Goal: Information Seeking & Learning: Learn about a topic

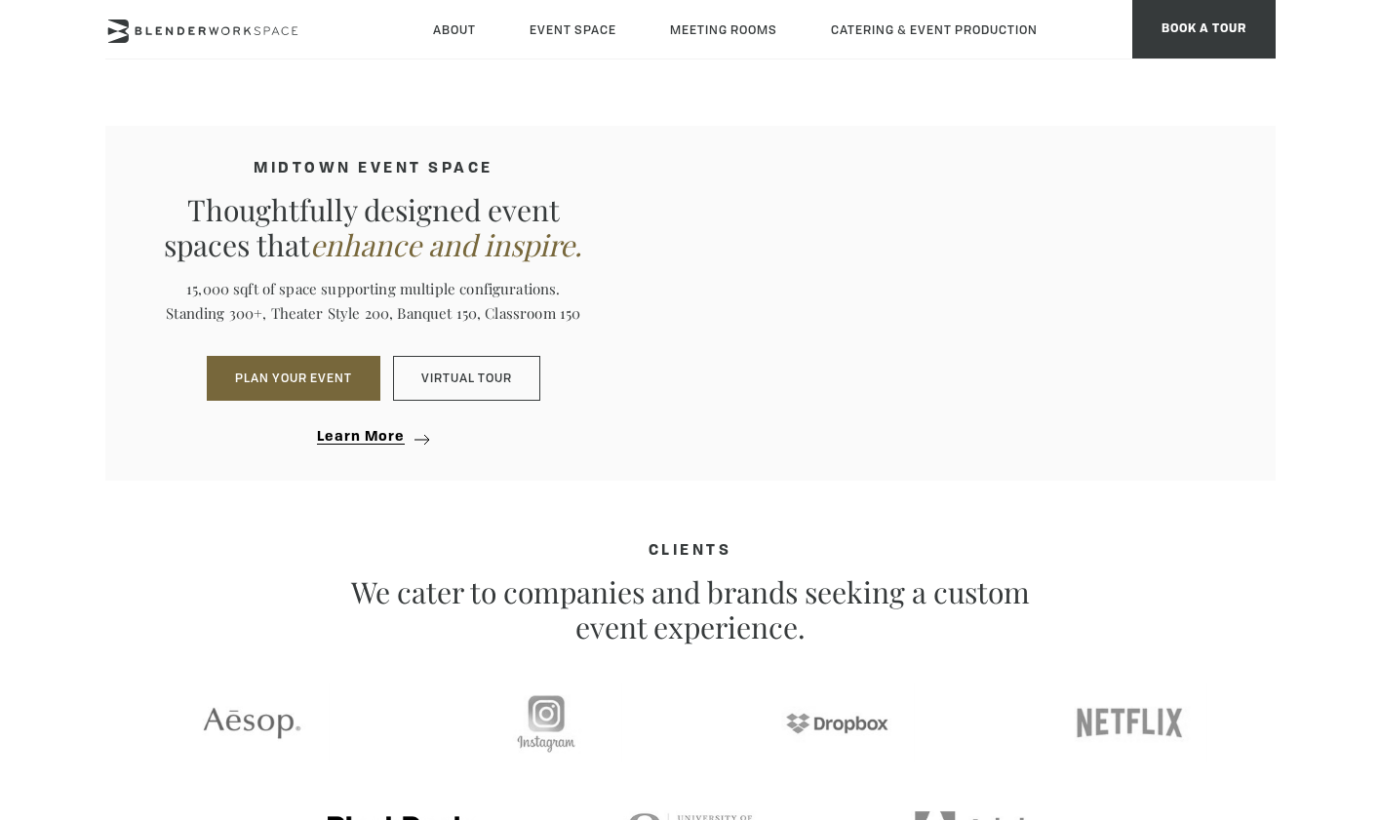
scroll to position [1747, 0]
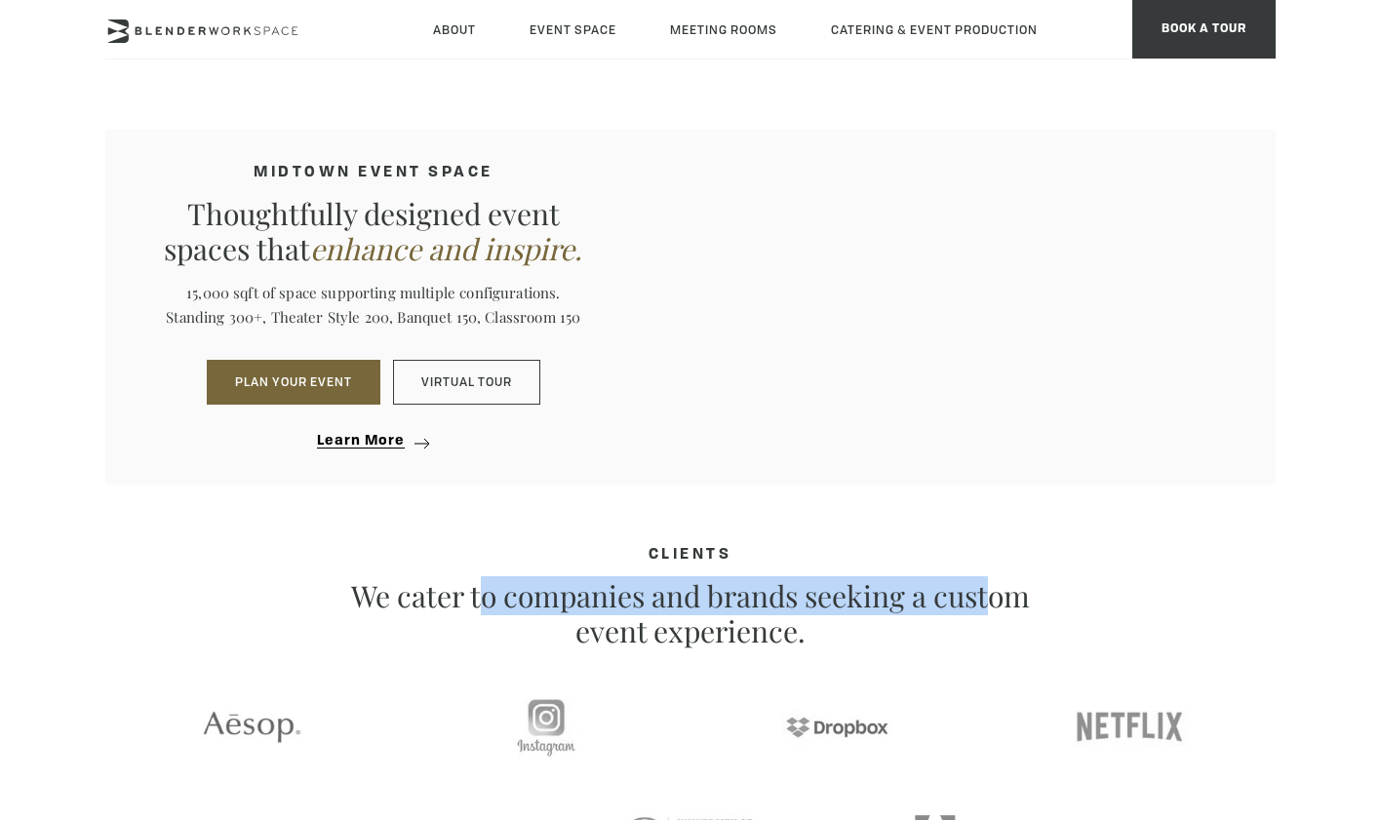
drag, startPoint x: 531, startPoint y: 586, endPoint x: 581, endPoint y: 627, distance: 64.4
click at [581, 627] on p "We cater to companies and brands seeking a custom event experience." at bounding box center [690, 613] width 682 height 70
drag, startPoint x: 581, startPoint y: 627, endPoint x: 447, endPoint y: 585, distance: 140.9
click at [447, 585] on p "We cater to companies and brands seeking a custom event experience." at bounding box center [690, 613] width 682 height 70
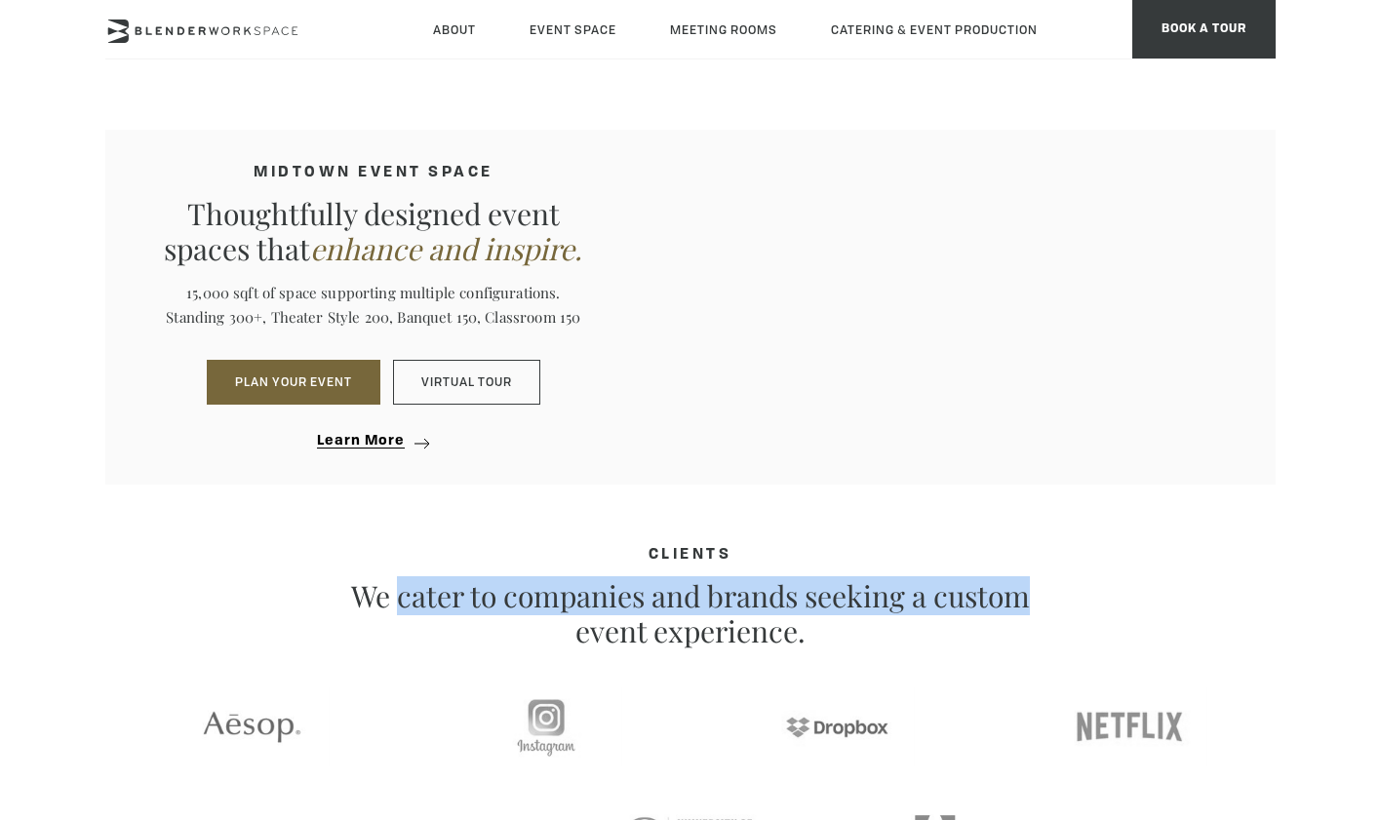
click at [447, 585] on p "We cater to companies and brands seeking a custom event experience." at bounding box center [690, 613] width 682 height 70
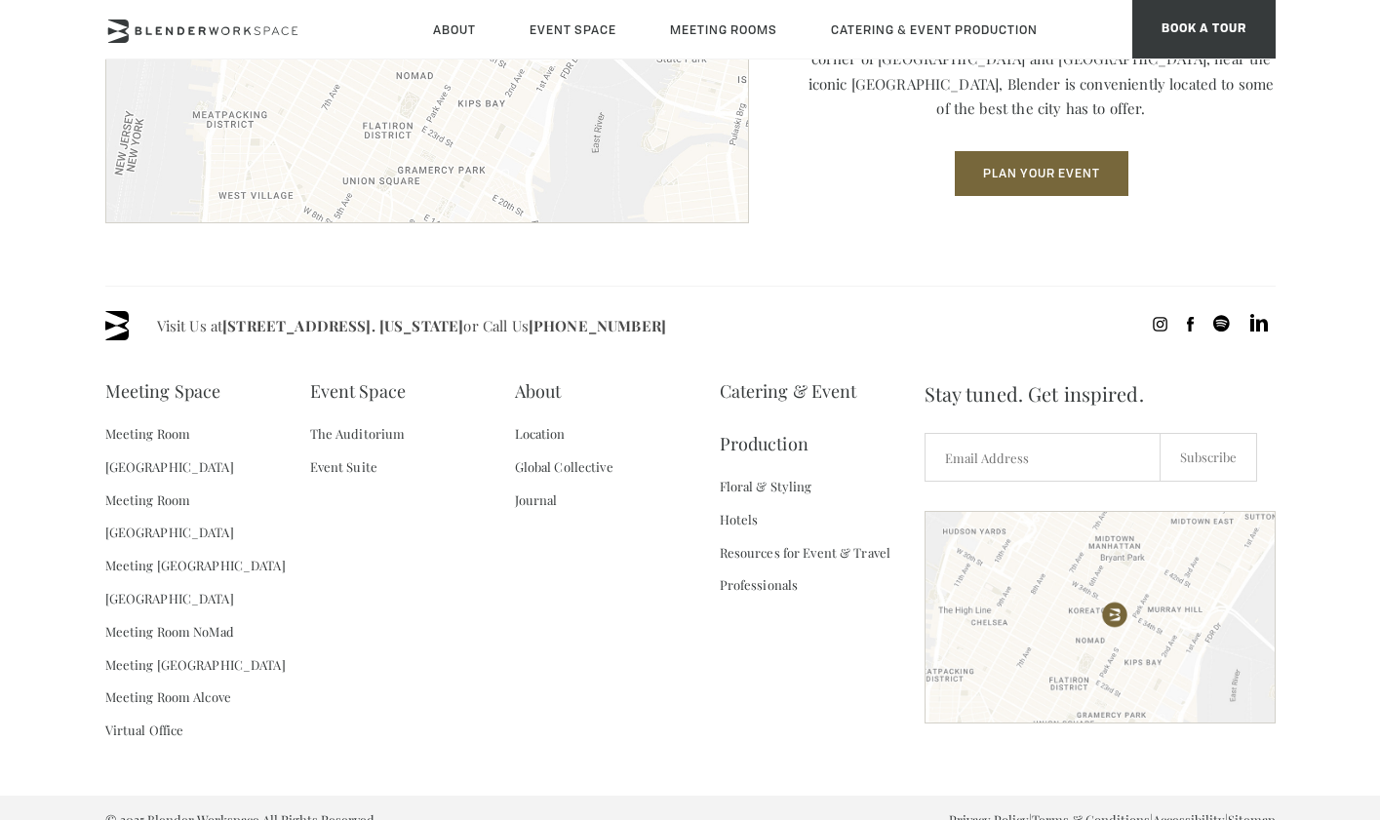
scroll to position [2803, 0]
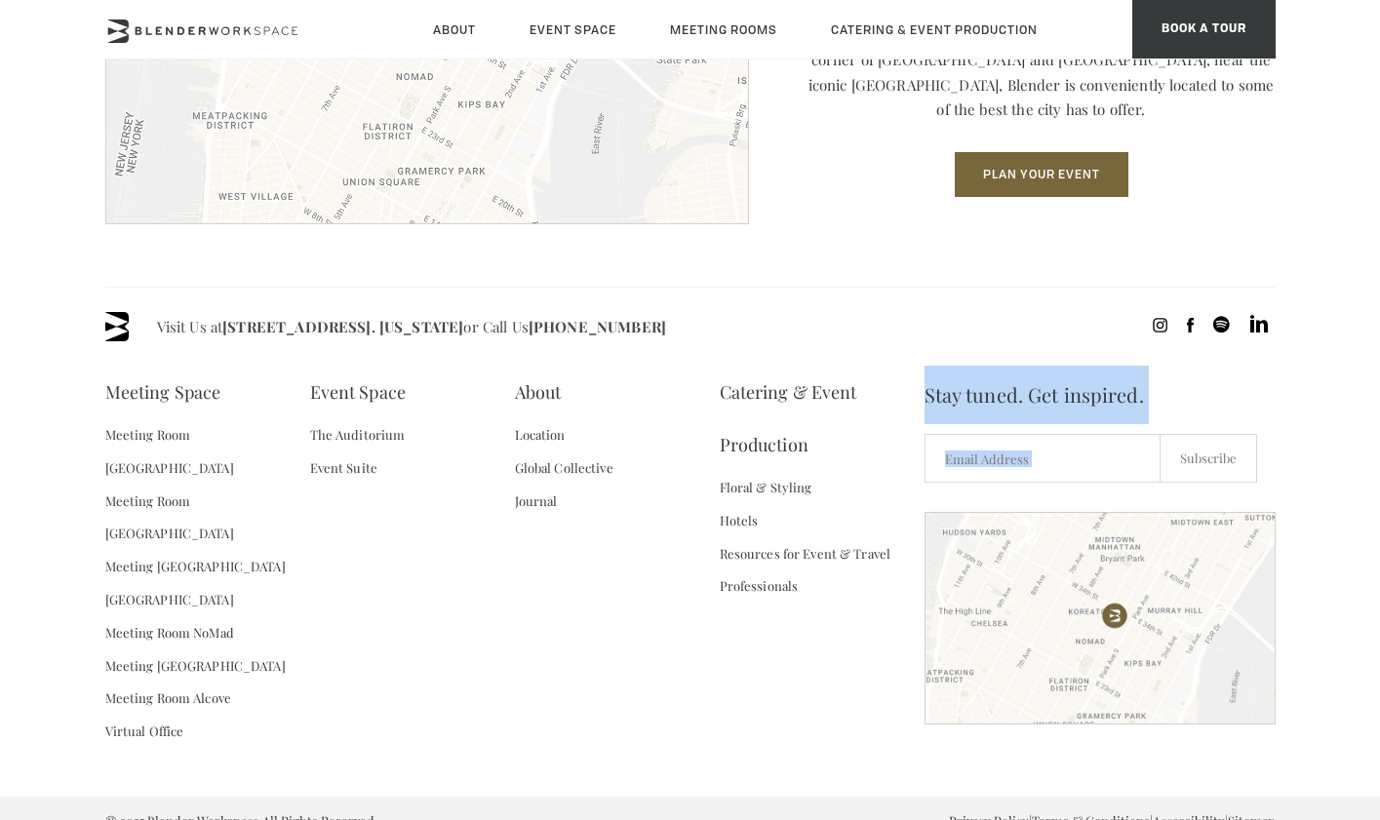
drag, startPoint x: 433, startPoint y: 705, endPoint x: 502, endPoint y: 679, distance: 74.1
click at [502, 679] on div "Visit Us at 135 Madison Ave / E 31st St - Fl 8. New York or Call Us (718) 395-4…" at bounding box center [690, 542] width 1170 height 510
click at [502, 679] on div "Meeting Space Meeting Room Madison Meeting Room Flatiron Meeting Room Fifth Ave…" at bounding box center [514, 569] width 819 height 407
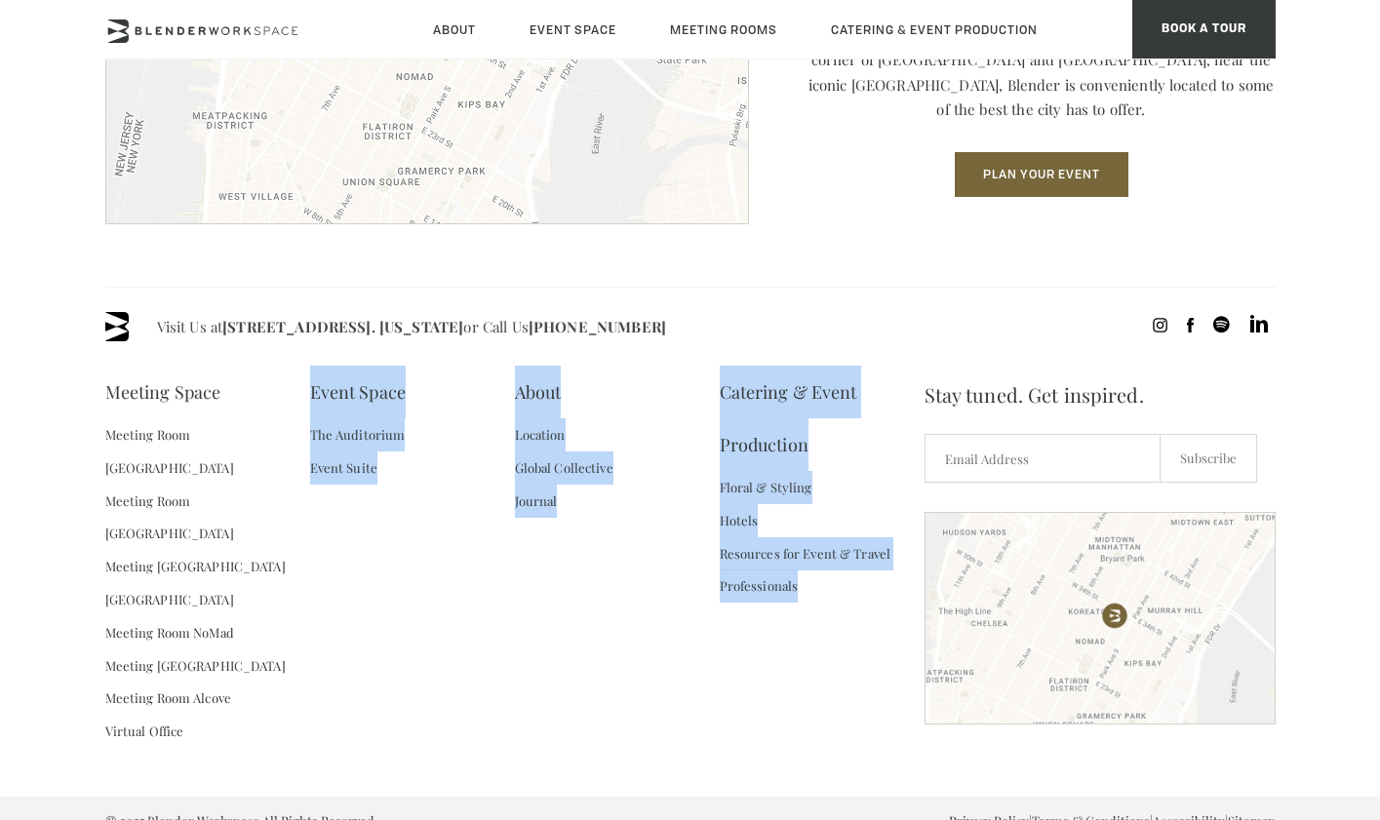
drag, startPoint x: 305, startPoint y: 670, endPoint x: 475, endPoint y: 632, distance: 173.9
click at [476, 632] on div "Meeting Space Meeting Room Madison Meeting Room Flatiron Meeting Room Fifth Ave…" at bounding box center [514, 569] width 819 height 407
click at [475, 632] on div "Meeting Space Meeting Room Madison Meeting Room Flatiron Meeting Room Fifth Ave…" at bounding box center [514, 569] width 819 height 407
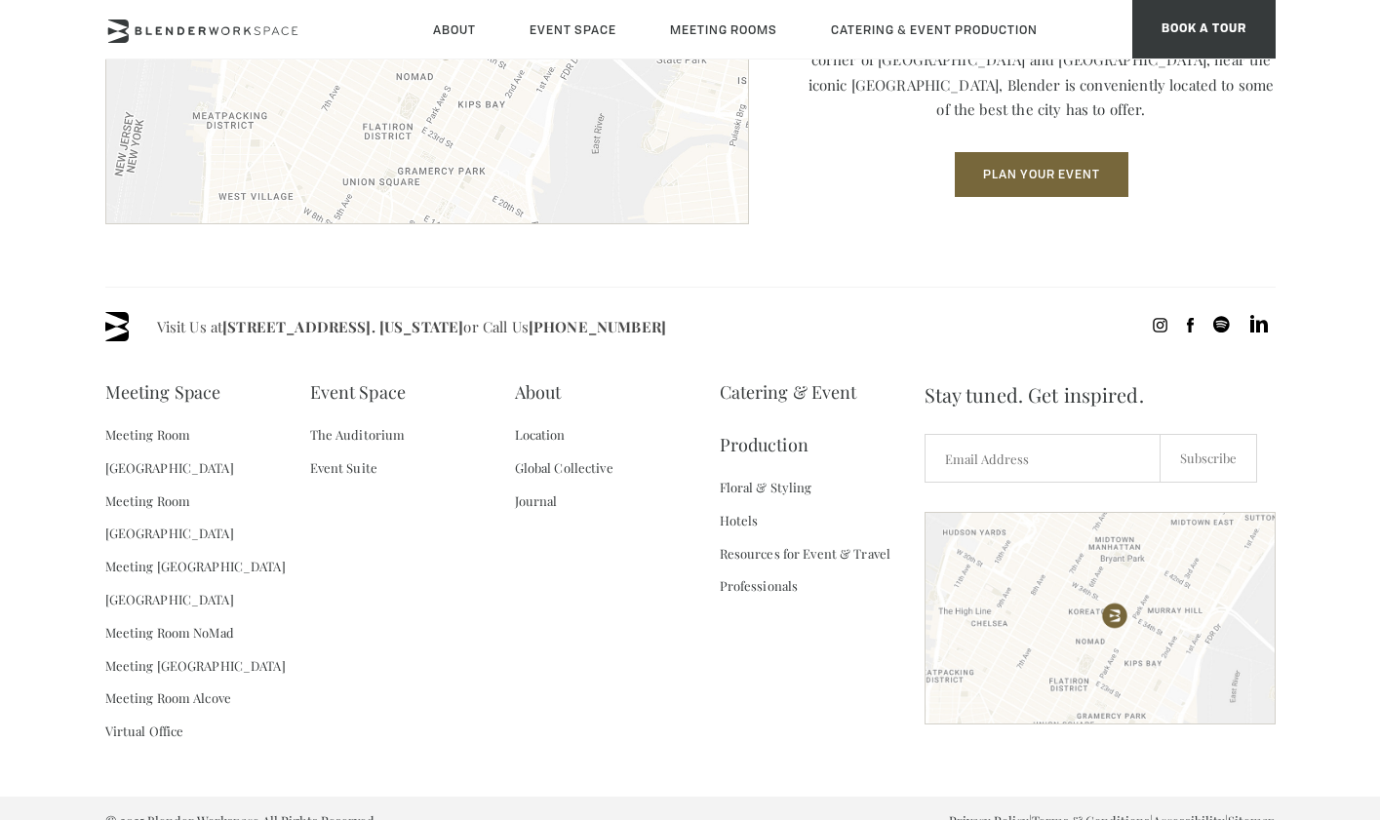
drag, startPoint x: 475, startPoint y: 632, endPoint x: 448, endPoint y: 688, distance: 62.8
click at [448, 687] on div "Meeting Space Meeting Room Madison Meeting Room Flatiron Meeting Room Fifth Ave…" at bounding box center [514, 569] width 819 height 407
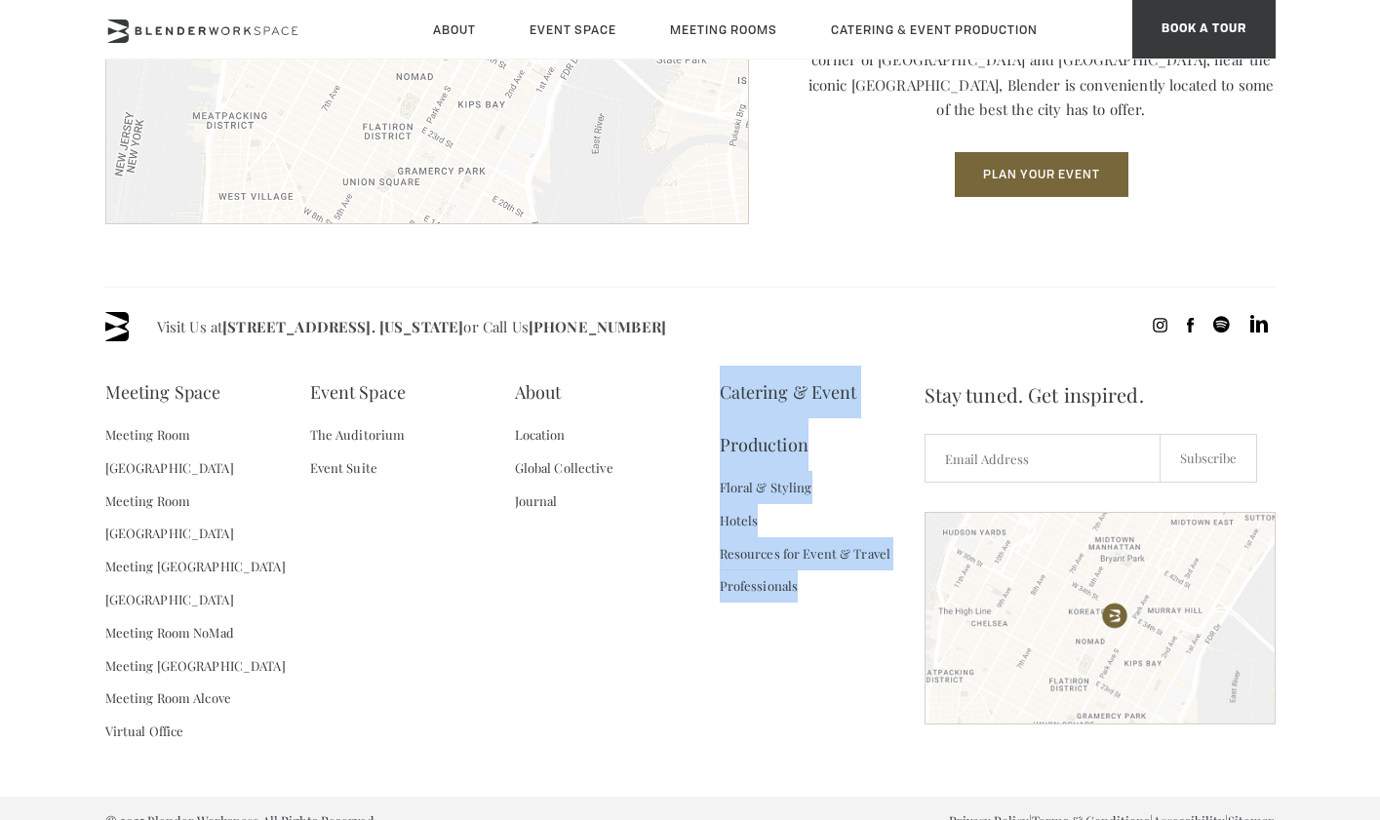
drag, startPoint x: 853, startPoint y: 669, endPoint x: 536, endPoint y: 550, distance: 338.4
click at [537, 543] on div "Meeting Space Meeting Room Madison Meeting Room Flatiron Meeting Room Fifth Ave…" at bounding box center [514, 569] width 819 height 407
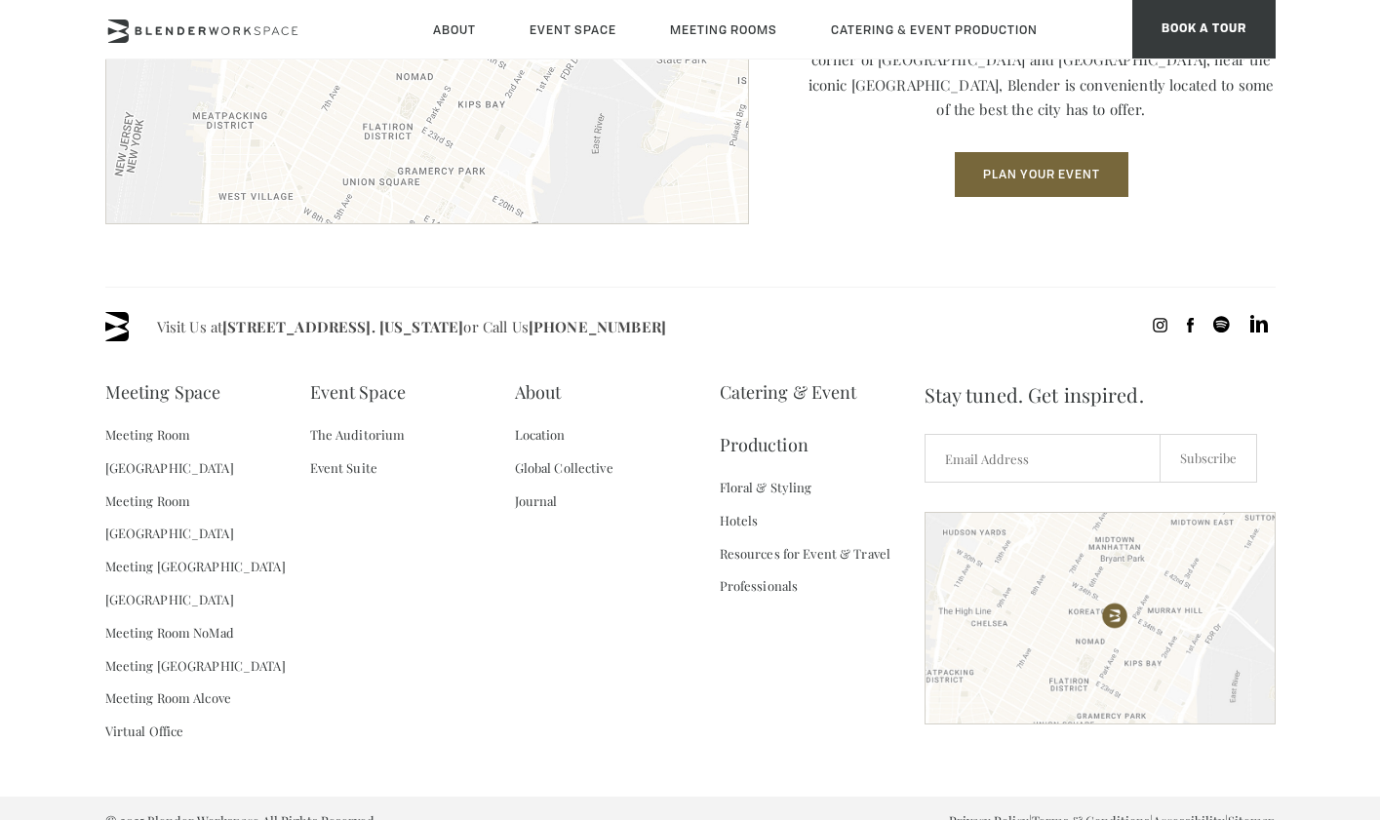
drag, startPoint x: 824, startPoint y: 665, endPoint x: 581, endPoint y: 646, distance: 243.5
click at [582, 642] on div "Meeting Space Meeting Room Madison Meeting Room Flatiron Meeting Room Fifth Ave…" at bounding box center [514, 569] width 819 height 407
click at [224, 435] on link "Meeting Room [GEOGRAPHIC_DATA]" at bounding box center [207, 451] width 205 height 66
click at [214, 485] on link "Meeting Room [GEOGRAPHIC_DATA]" at bounding box center [207, 518] width 205 height 66
click at [213, 550] on link "Meeting [GEOGRAPHIC_DATA]" at bounding box center [195, 566] width 180 height 33
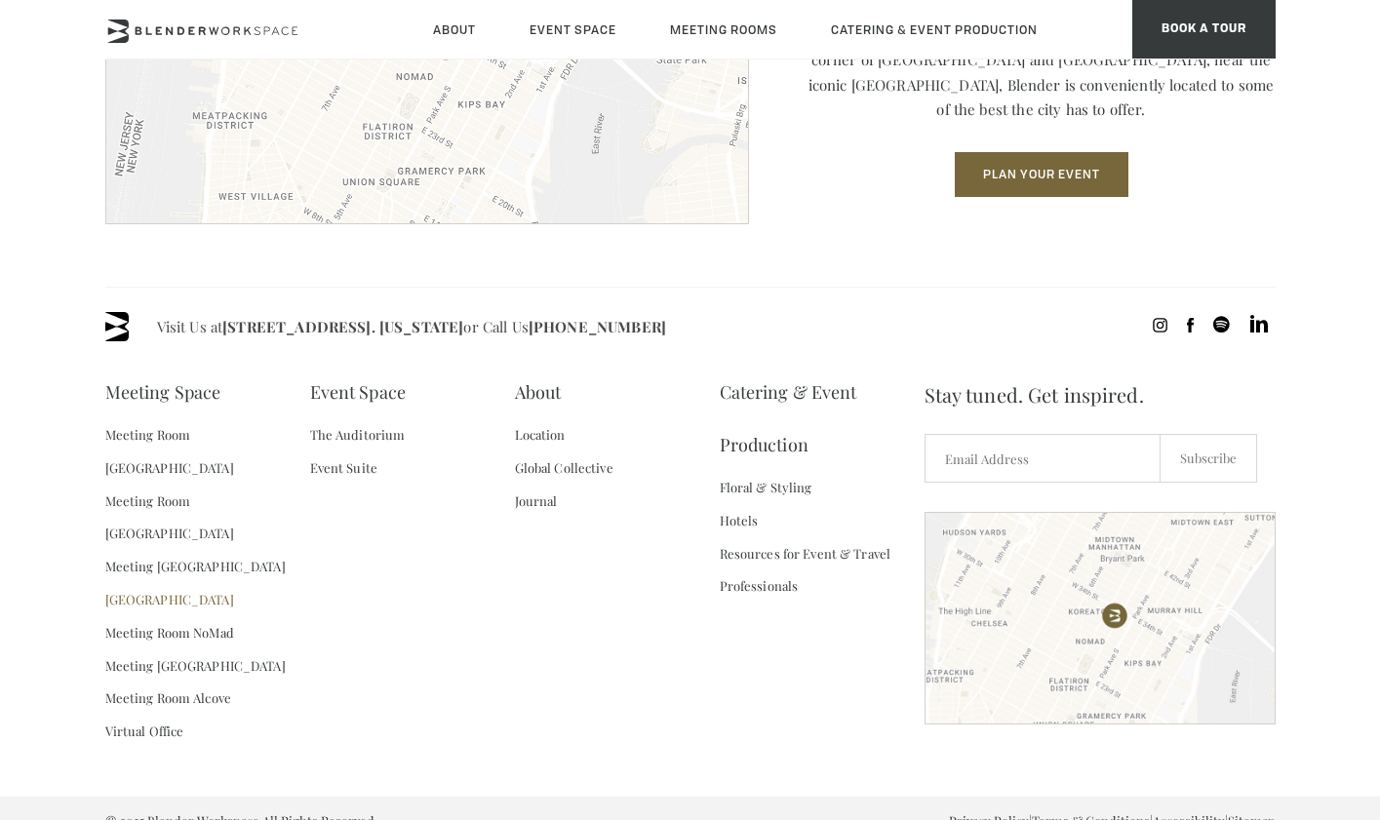
click at [205, 583] on link "[GEOGRAPHIC_DATA]" at bounding box center [169, 599] width 129 height 33
click at [199, 616] on link "Meeting Room NoMad" at bounding box center [169, 632] width 129 height 33
click at [196, 649] on link "Meeting [GEOGRAPHIC_DATA]" at bounding box center [195, 665] width 180 height 33
click at [190, 681] on link "Meeting Room Alcove" at bounding box center [168, 697] width 126 height 33
click at [178, 681] on link "Meeting Room Alcove" at bounding box center [168, 697] width 126 height 33
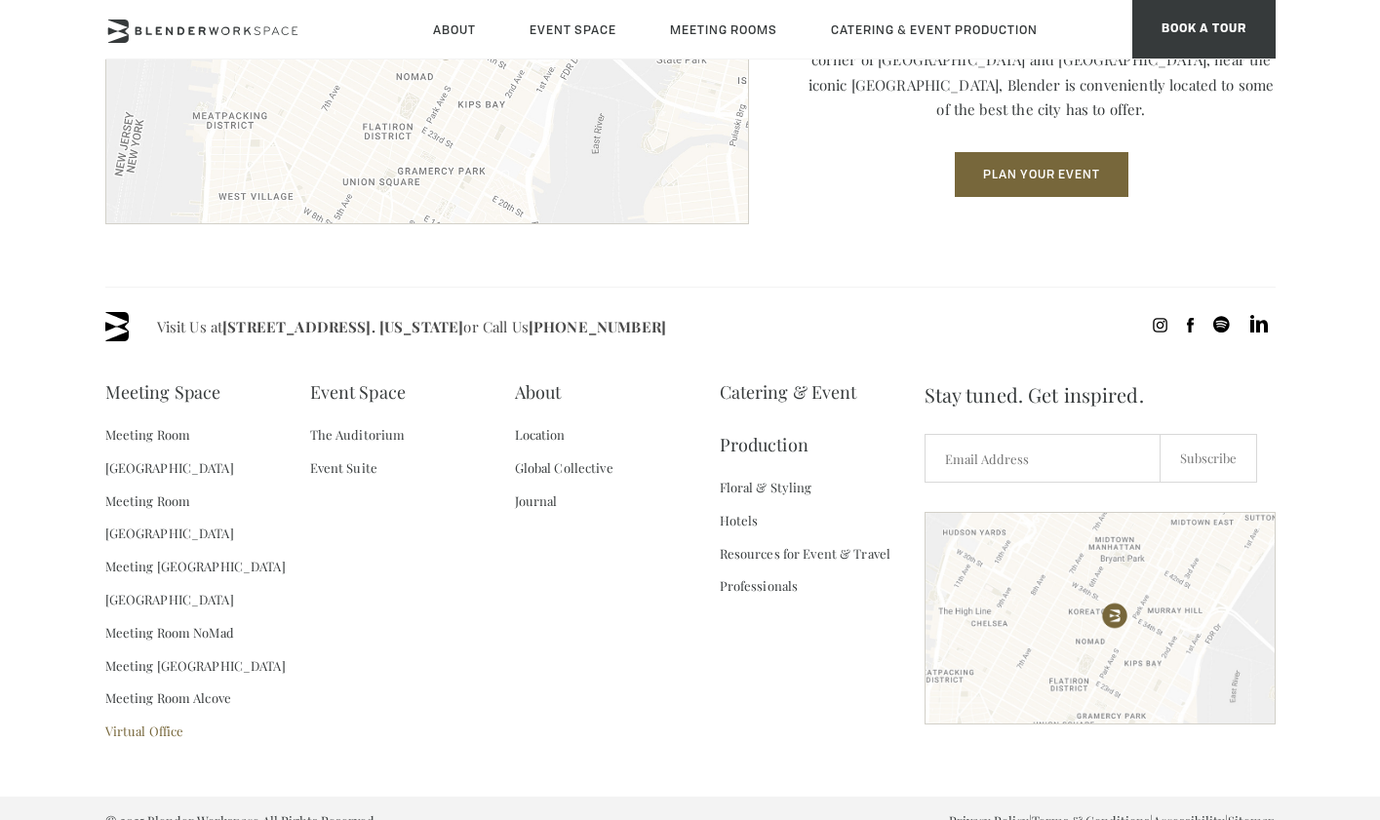
click at [164, 715] on link "Virtual Office" at bounding box center [144, 731] width 79 height 33
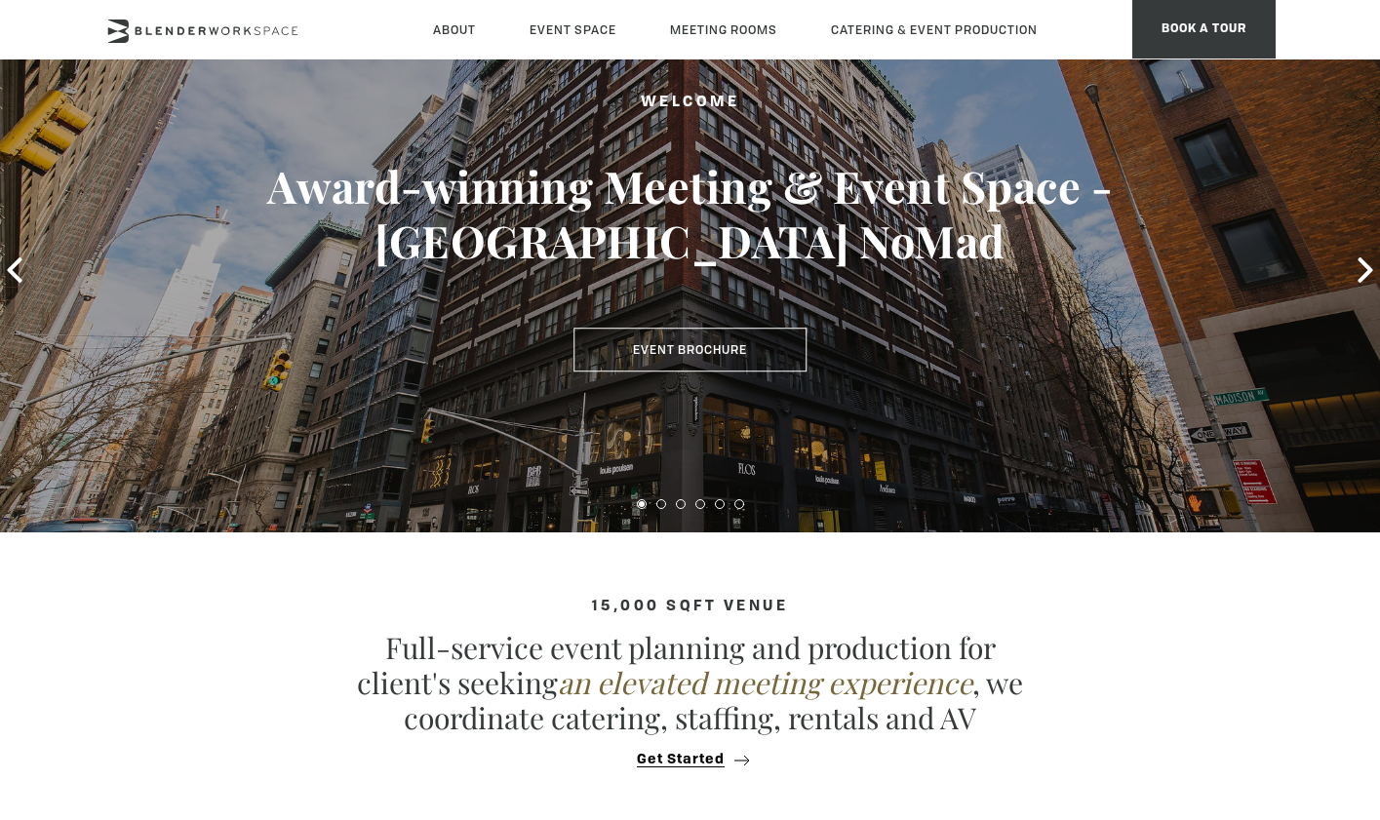
scroll to position [231, 0]
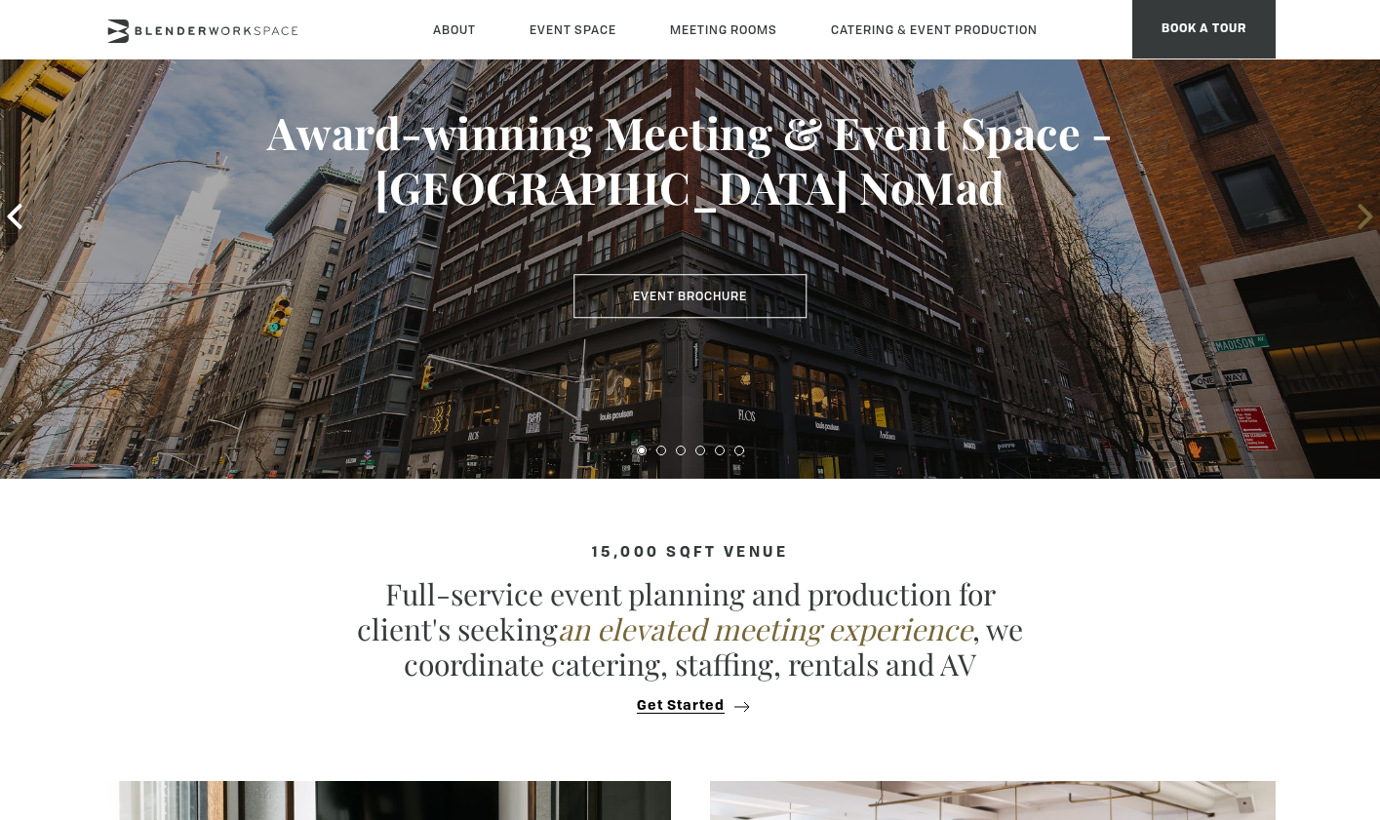
click at [1352, 219] on icon at bounding box center [1364, 216] width 25 height 25
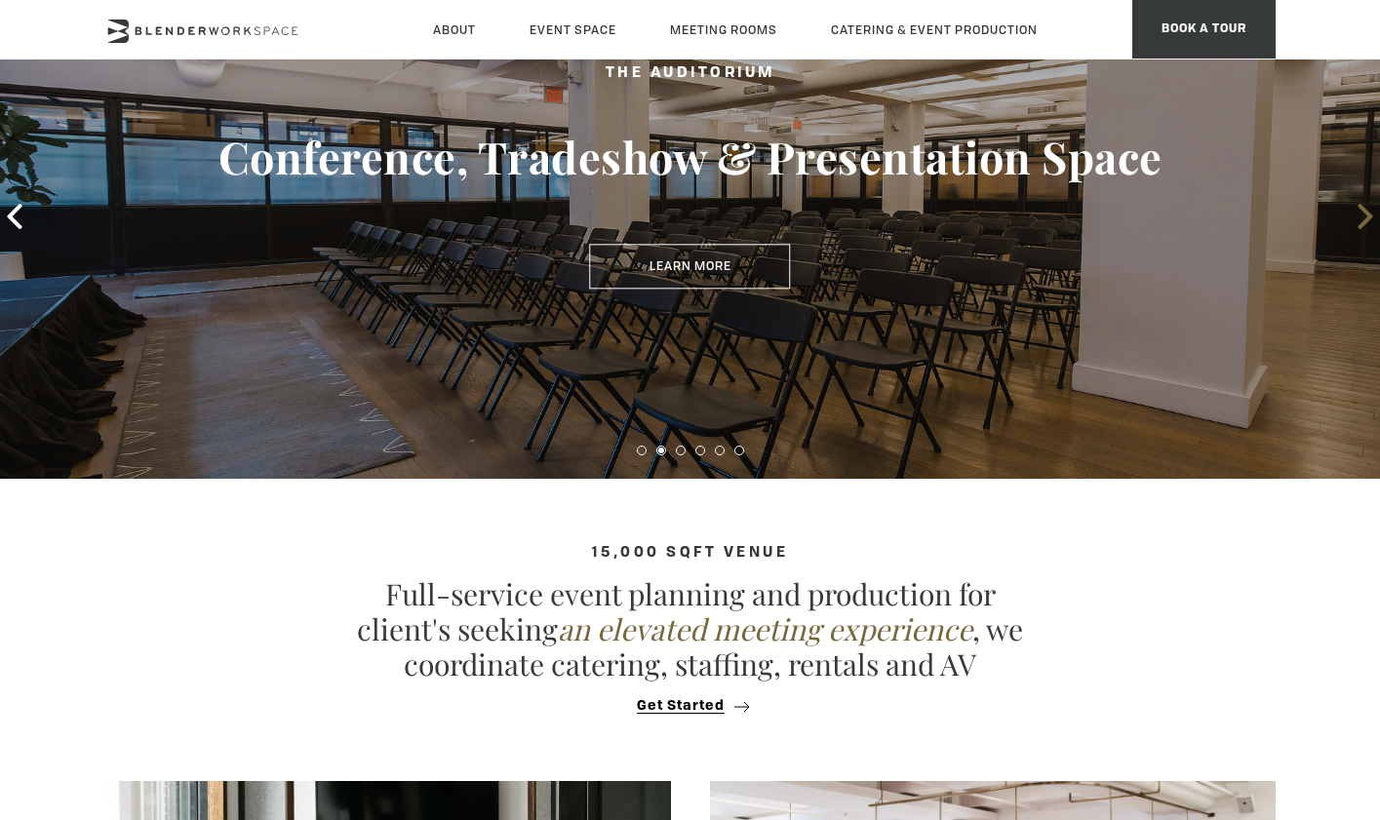
click at [1357, 227] on icon at bounding box center [1364, 216] width 25 height 25
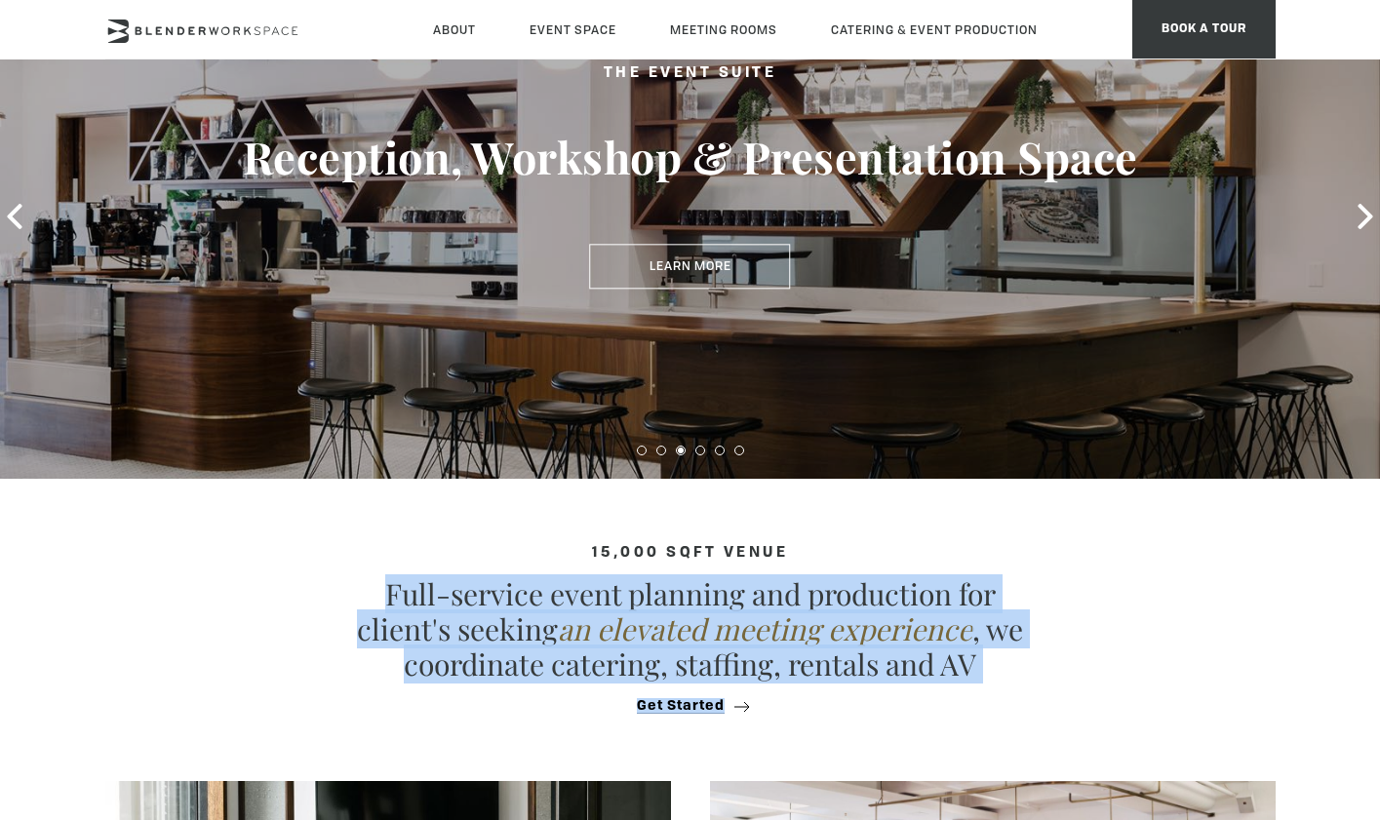
drag, startPoint x: 1094, startPoint y: 695, endPoint x: 1097, endPoint y: 563, distance: 132.6
click at [1097, 563] on div "15,000 sqft venue Full-service event planning and production for client's seeki…" at bounding box center [690, 630] width 1170 height 170
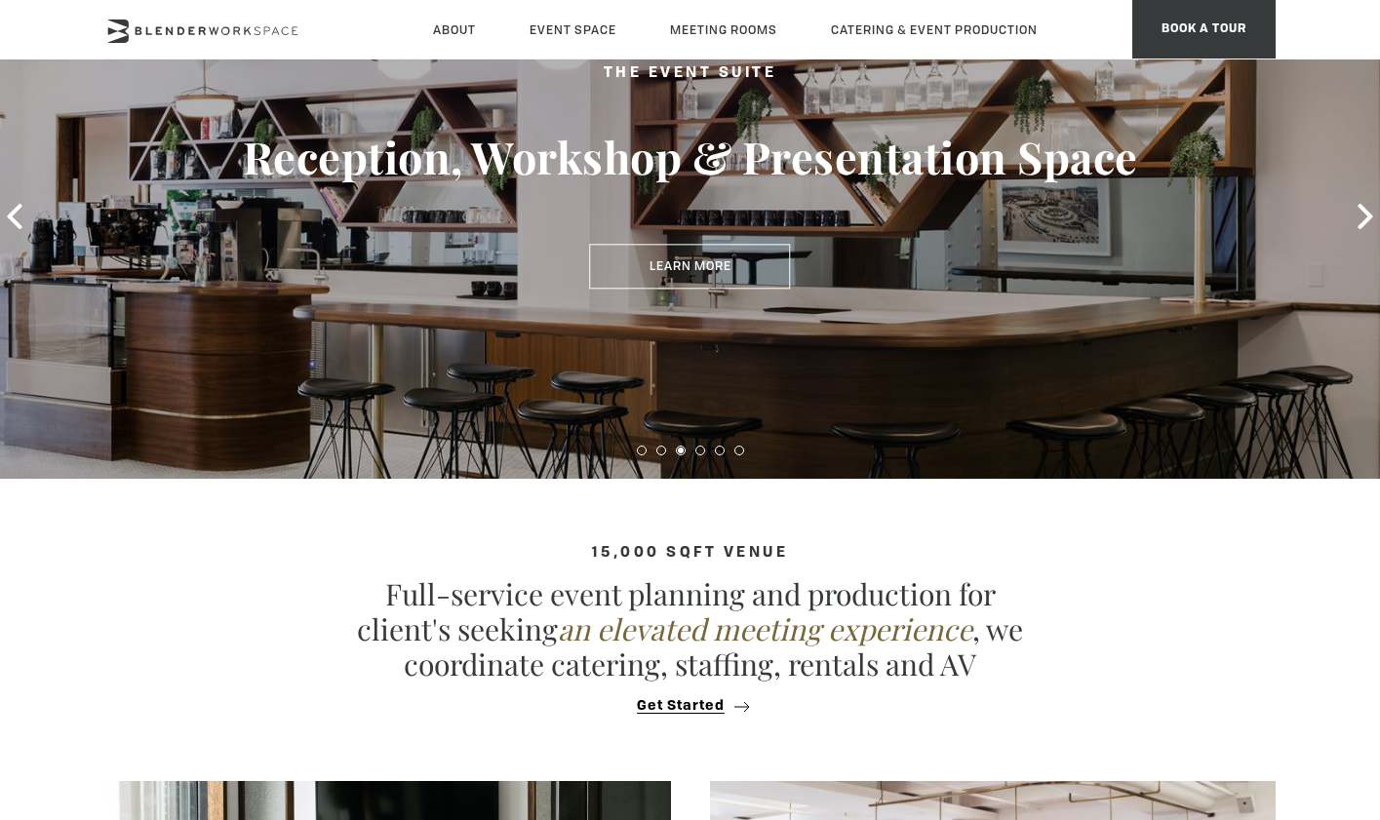
click at [847, 516] on section "15,000 sqft venue Full-service event planning and production for client's seeki…" at bounding box center [690, 620] width 1380 height 283
click at [916, 577] on p "Full-service event planning and production for client's seeking an elevated mee…" at bounding box center [690, 628] width 682 height 105
click at [915, 553] on h4 "15,000 sqft venue" at bounding box center [690, 553] width 1170 height 17
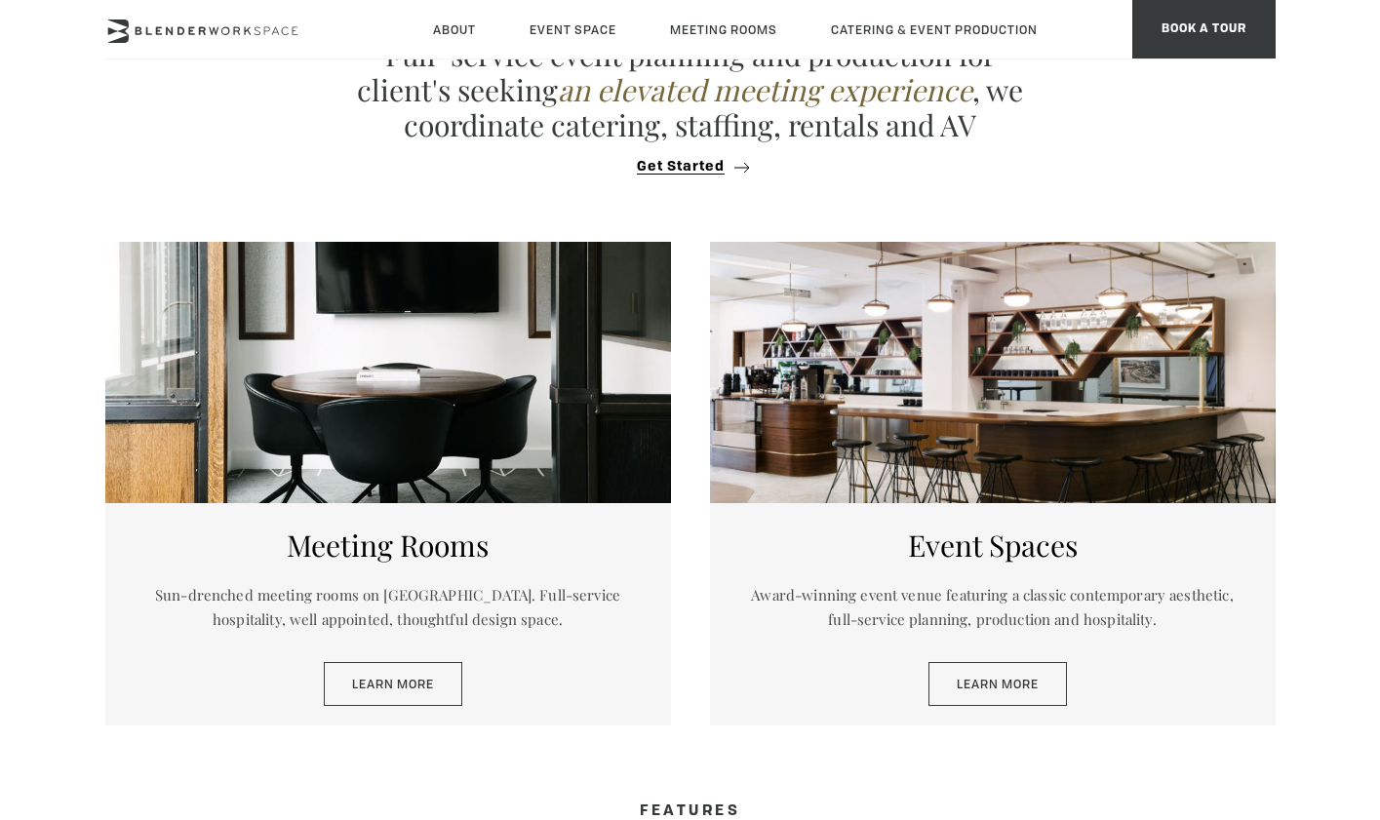
scroll to position [781, 0]
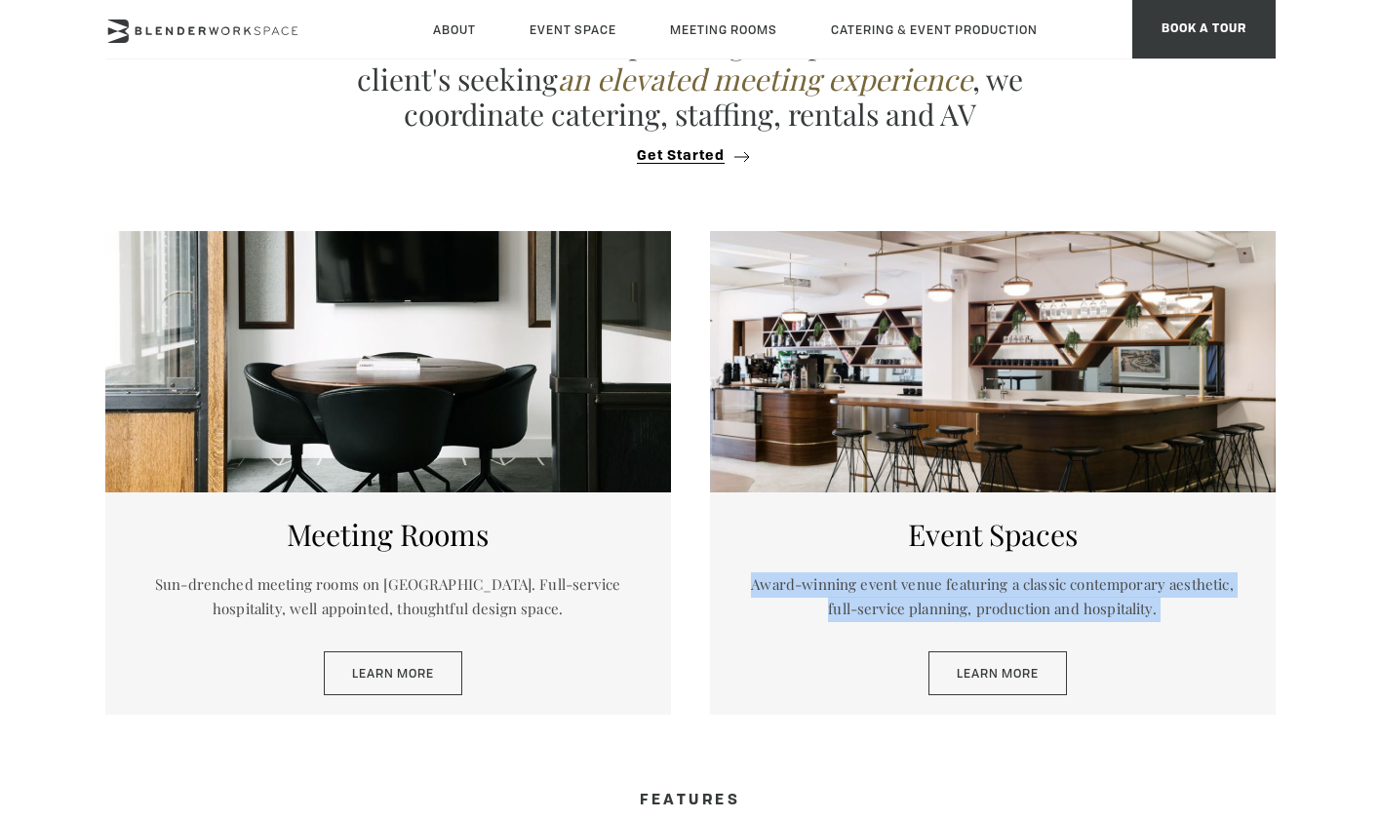
drag, startPoint x: 1123, startPoint y: 632, endPoint x: 1150, endPoint y: 568, distance: 69.0
click at [1150, 568] on div "Event Spaces Award-winning event venue featuring a classic contemporary aesthet…" at bounding box center [992, 603] width 565 height 223
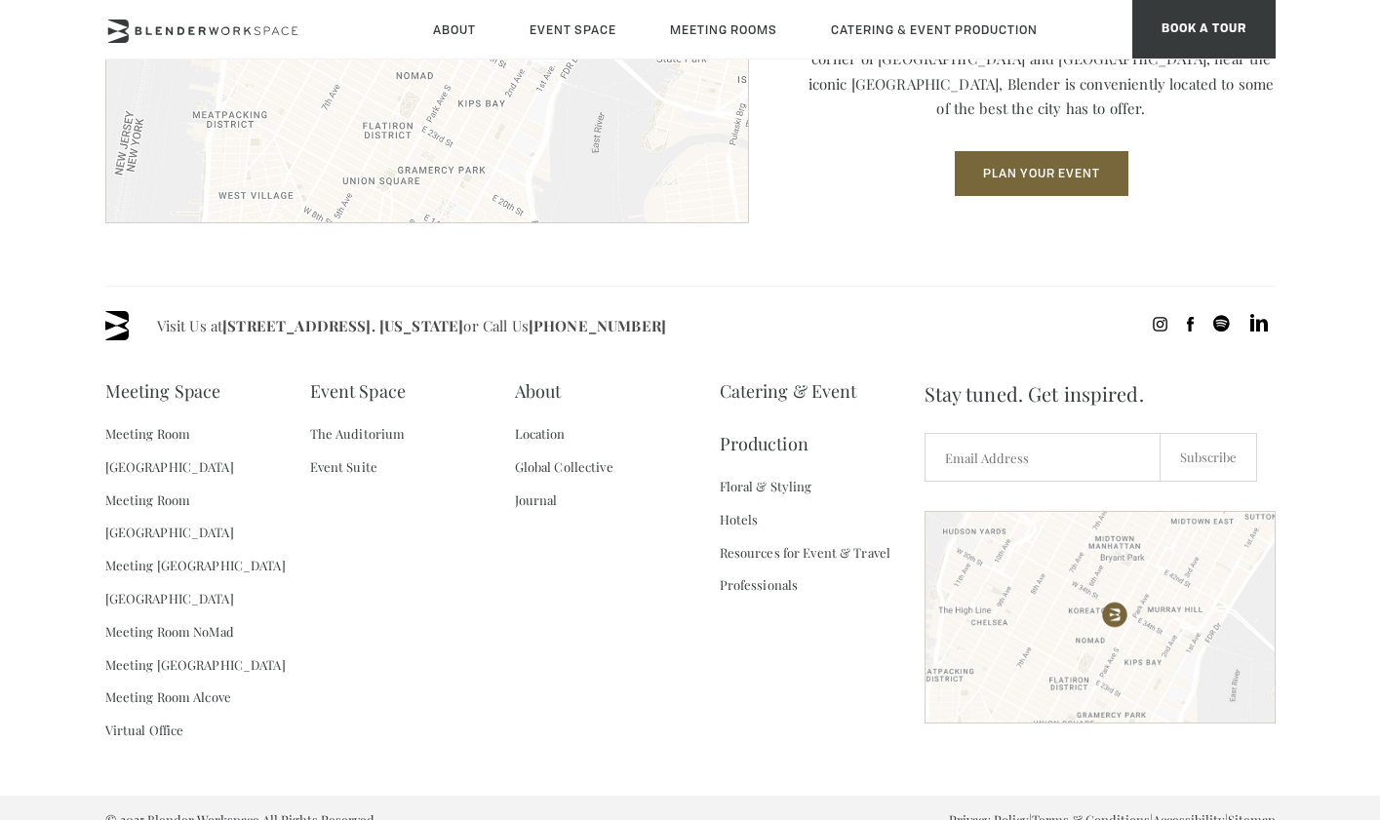
scroll to position [2803, 0]
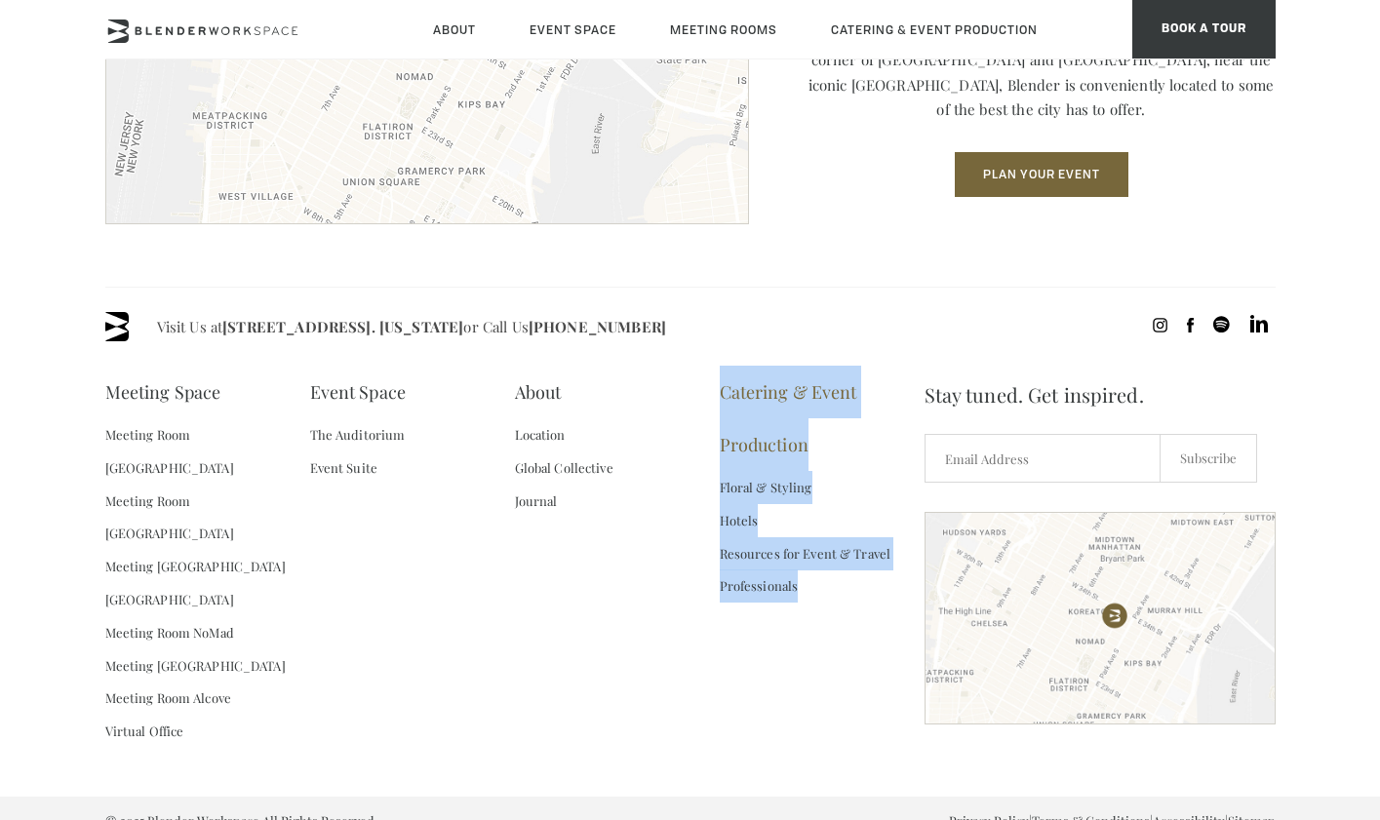
drag, startPoint x: 809, startPoint y: 680, endPoint x: 722, endPoint y: 374, distance: 317.3
click at [722, 374] on div "Meeting Space Meeting Room Madison Meeting Room Flatiron Meeting Room Fifth Ave…" at bounding box center [514, 569] width 819 height 407
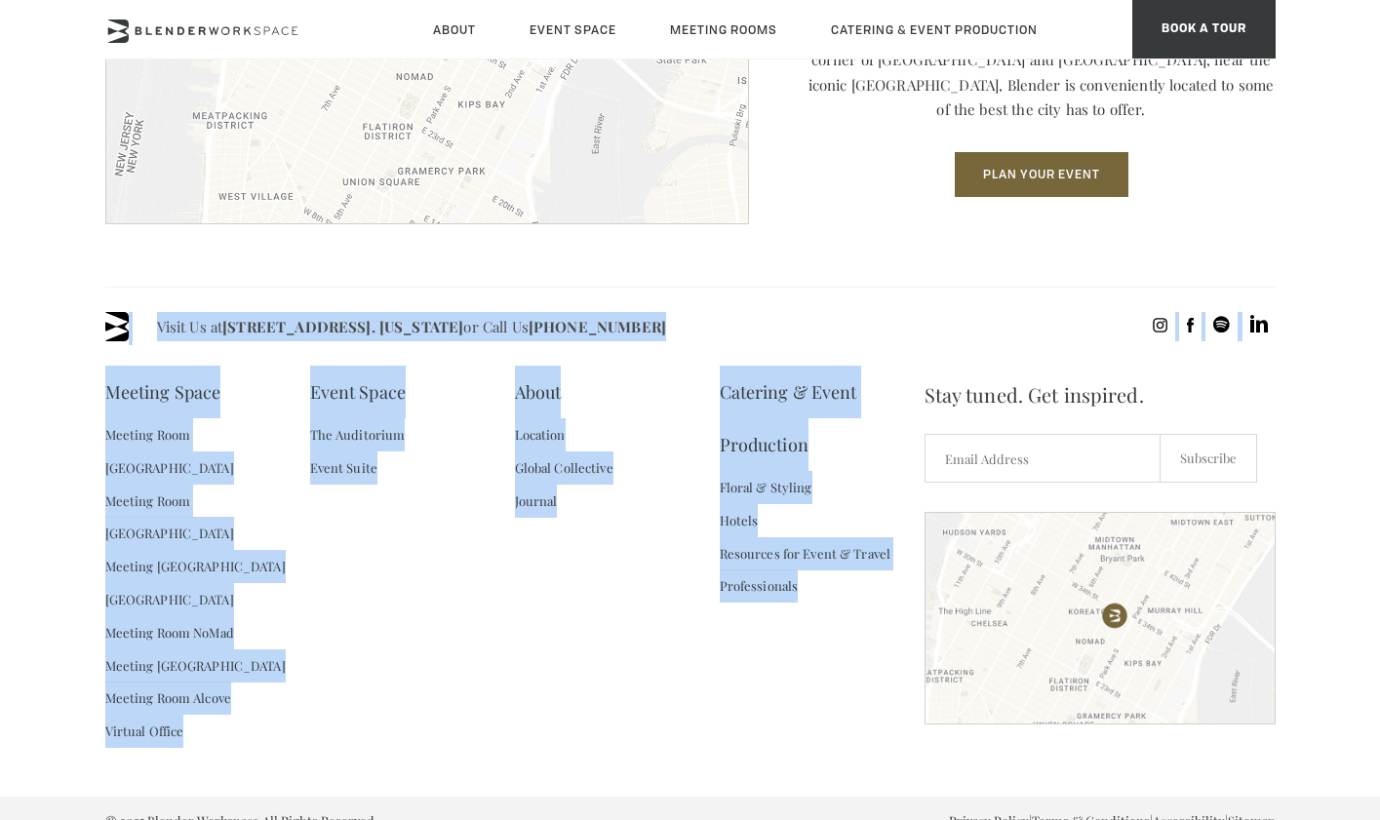
drag, startPoint x: 741, startPoint y: 288, endPoint x: 826, endPoint y: 633, distance: 355.4
click at [826, 633] on div "Visit Us at 135 Madison Ave / E 31st St - Fl 8. New York or Call Us (718) 395-4…" at bounding box center [690, 542] width 1170 height 510
click at [826, 633] on div "Meeting Space Meeting Room Madison Meeting Room Flatiron Meeting Room Fifth Ave…" at bounding box center [514, 569] width 819 height 407
drag, startPoint x: 826, startPoint y: 633, endPoint x: 737, endPoint y: 295, distance: 348.8
click at [737, 295] on div "Visit Us at 135 Madison Ave / E 31st St - Fl 8. New York or Call Us (718) 395-4…" at bounding box center [690, 542] width 1170 height 510
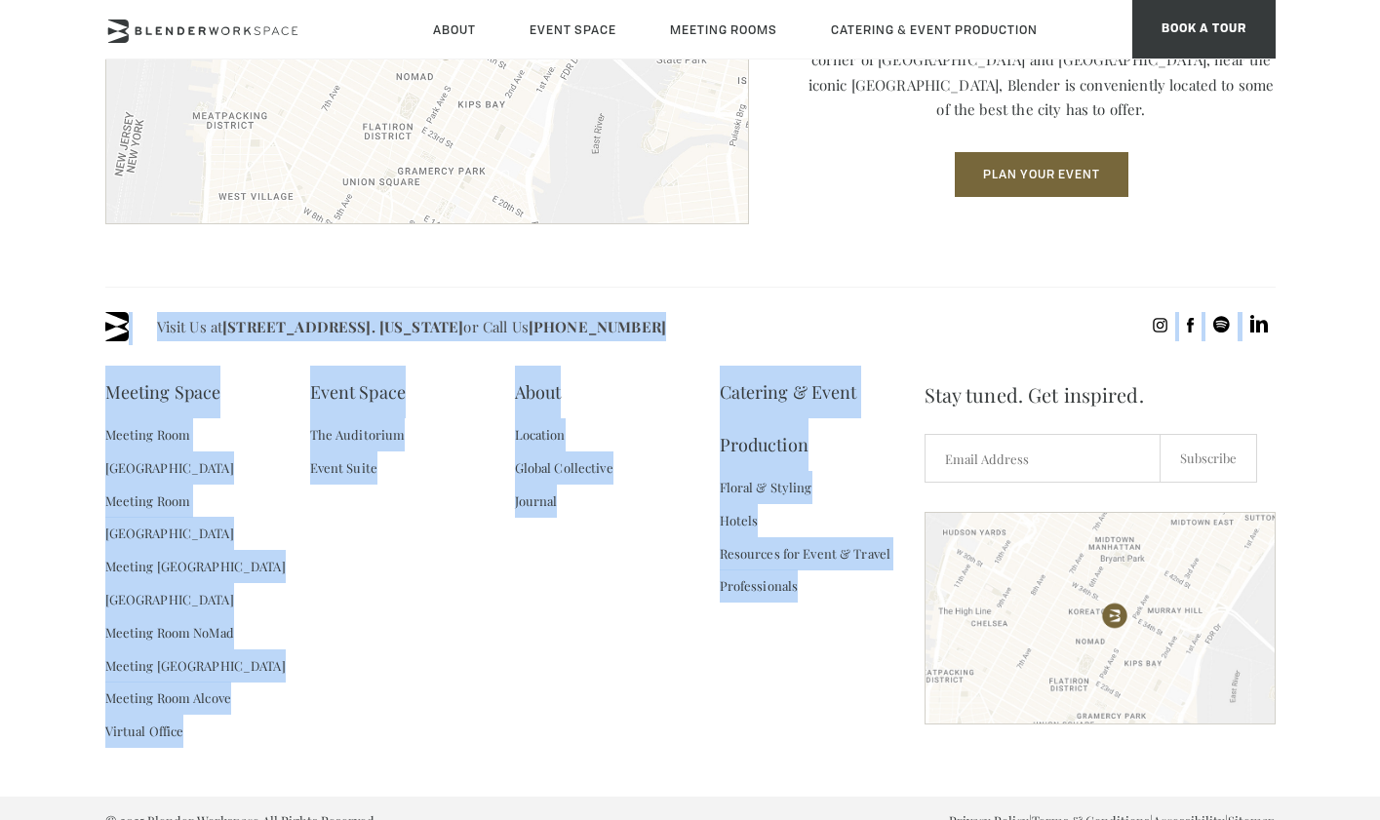
click at [737, 295] on div "Visit Us at 135 Madison Ave / E 31st St - Fl 8. New York or Call Us (718) 395-4…" at bounding box center [690, 542] width 1170 height 510
drag, startPoint x: 737, startPoint y: 295, endPoint x: 799, endPoint y: 657, distance: 367.0
click at [799, 657] on div "Visit Us at 135 Madison Ave / E 31st St - Fl 8. New York or Call Us (718) 395-4…" at bounding box center [690, 542] width 1170 height 510
click at [799, 657] on div "Meeting Space Meeting Room Madison Meeting Room Flatiron Meeting Room Fifth Ave…" at bounding box center [514, 569] width 819 height 407
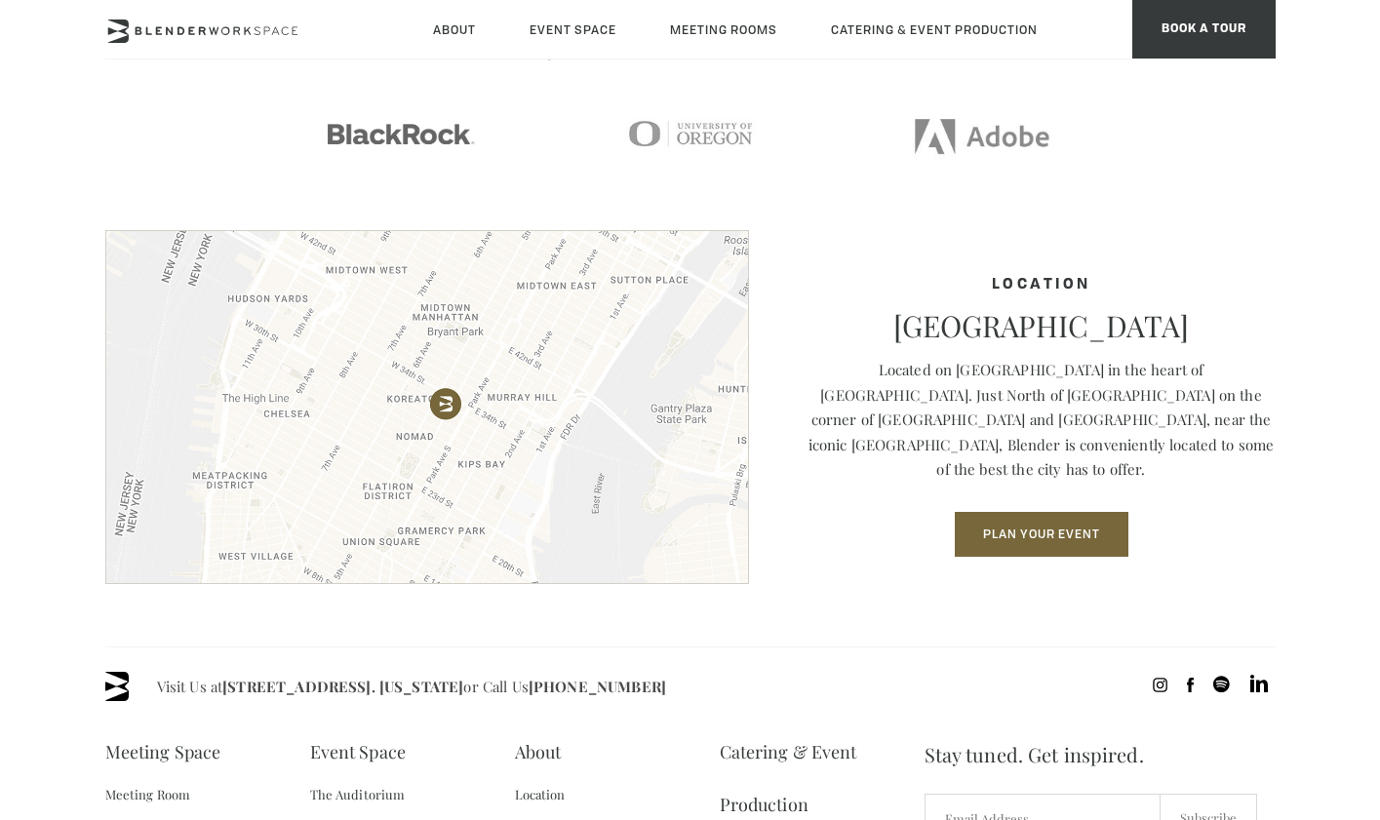
scroll to position [2435, 0]
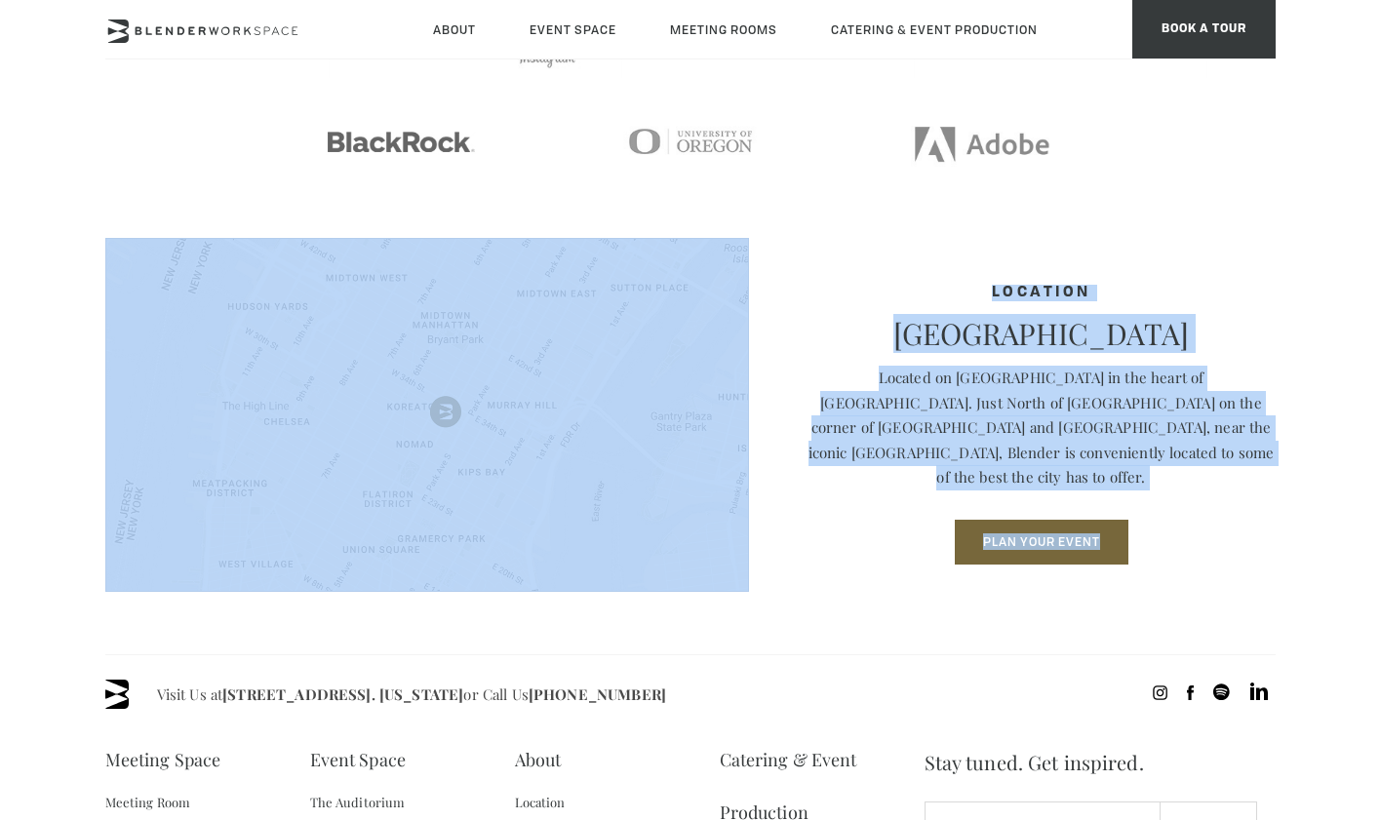
drag, startPoint x: 802, startPoint y: 614, endPoint x: 1202, endPoint y: 552, distance: 404.6
click at [1202, 552] on section "Location Midtown South NoMad Located on Madison Avenue in the heart of NoMad. J…" at bounding box center [690, 446] width 1380 height 416
click at [1202, 552] on div "Location Midtown South NoMad Located on Madison Avenue in the heart of NoMad. J…" at bounding box center [690, 415] width 1170 height 354
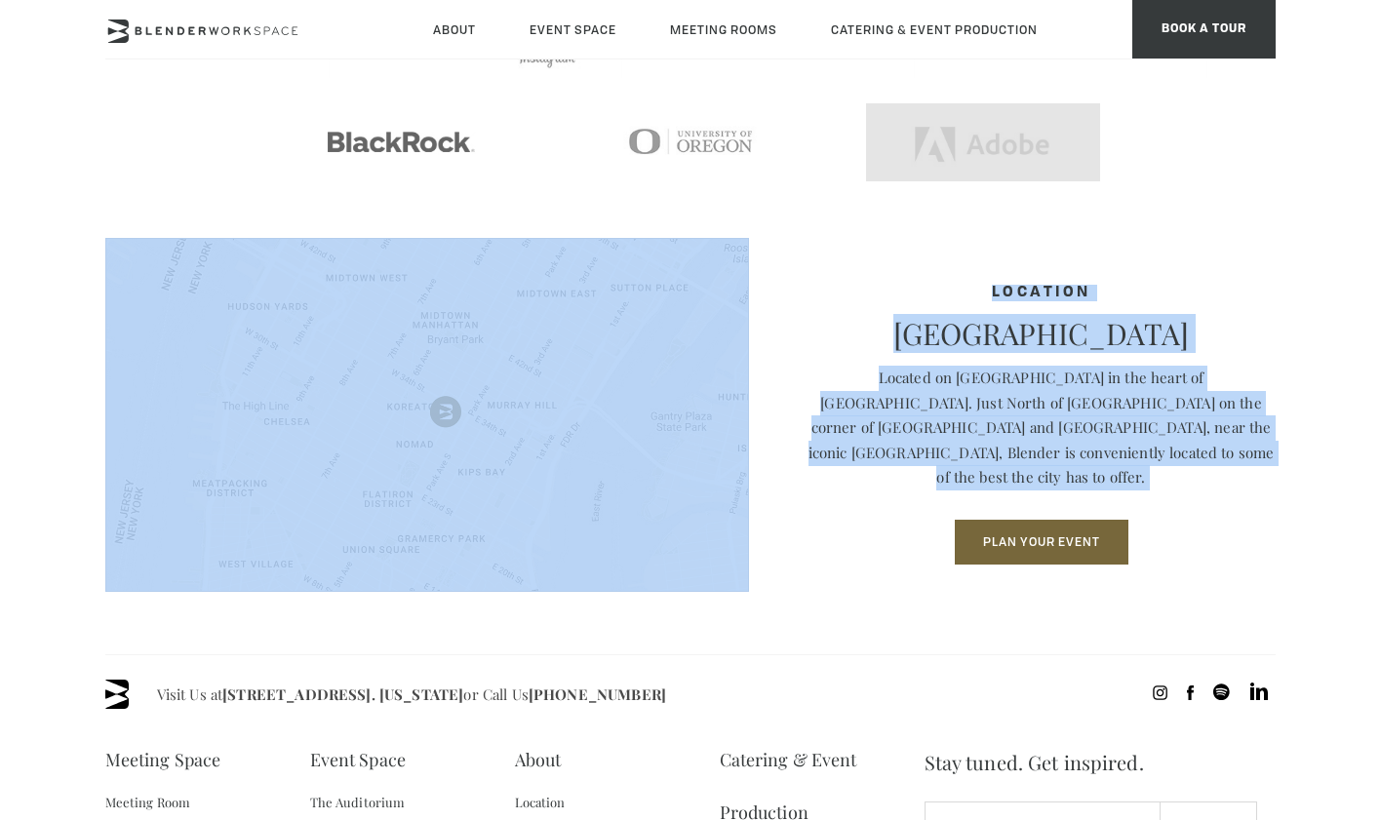
drag, startPoint x: 1173, startPoint y: 386, endPoint x: 1121, endPoint y: 218, distance: 175.5
click at [1121, 218] on section "CLIENTS We cater to companies and brands seeking a custom event experience." at bounding box center [690, 48] width 1170 height 379
drag, startPoint x: 1121, startPoint y: 218, endPoint x: 1214, endPoint y: 602, distance: 394.2
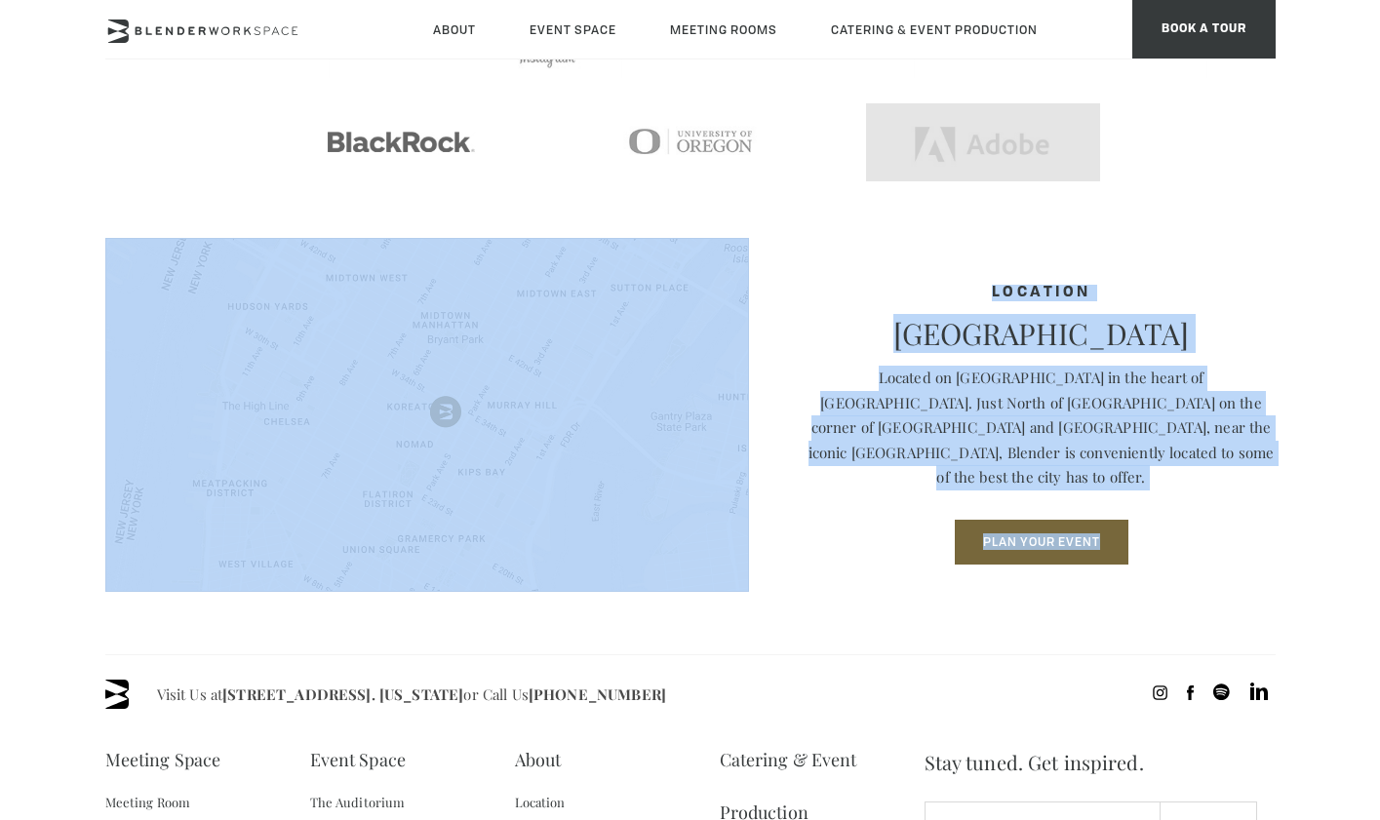
click at [1214, 602] on section "Location Midtown South NoMad Located on Madison Avenue in the heart of NoMad. J…" at bounding box center [690, 446] width 1380 height 416
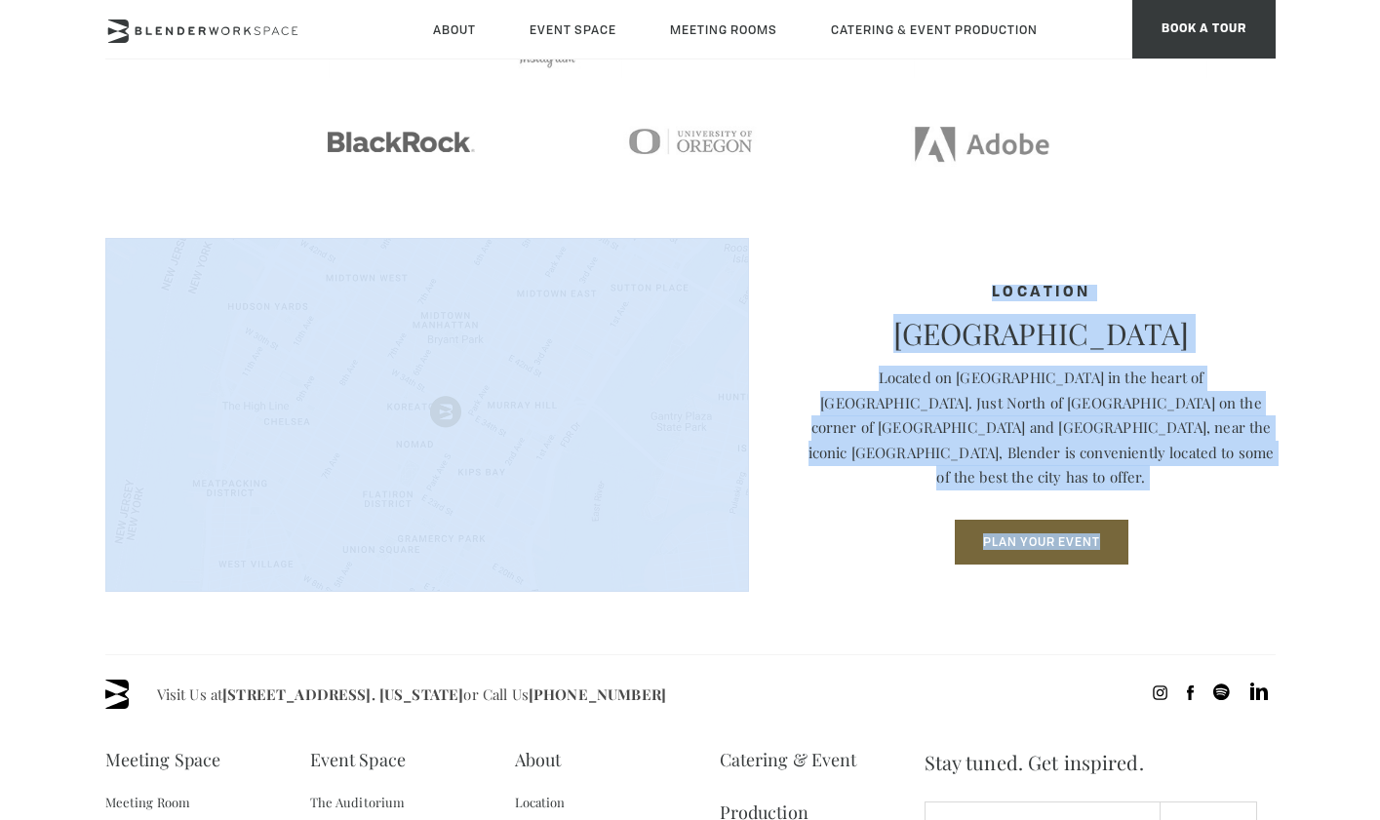
drag, startPoint x: 1214, startPoint y: 602, endPoint x: 402, endPoint y: 256, distance: 882.4
click at [402, 256] on section "Location Midtown South NoMad Located on Madison Avenue in the heart of NoMad. J…" at bounding box center [690, 446] width 1380 height 416
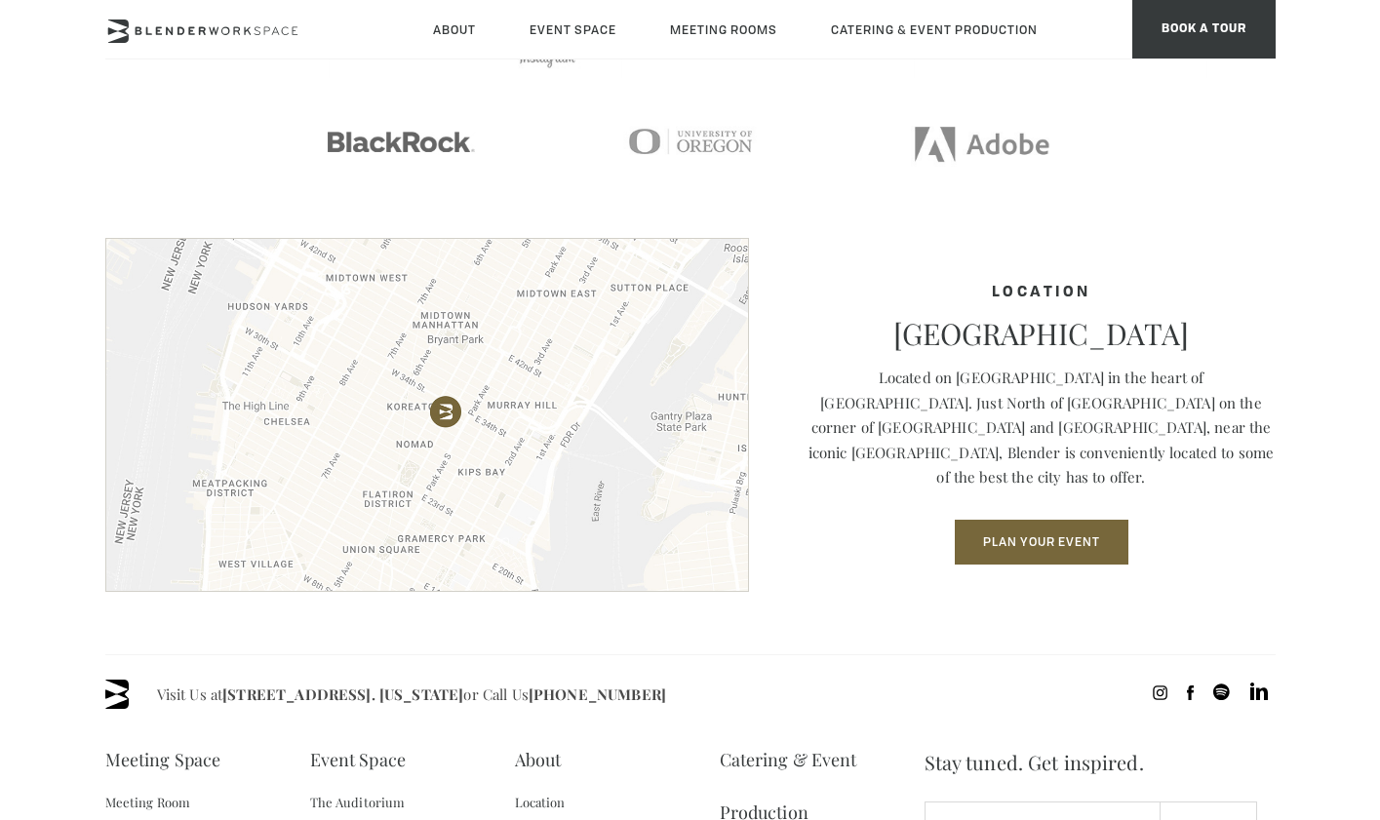
click at [866, 609] on section "Location Midtown South NoMad Located on Madison Avenue in the heart of NoMad. J…" at bounding box center [690, 446] width 1380 height 416
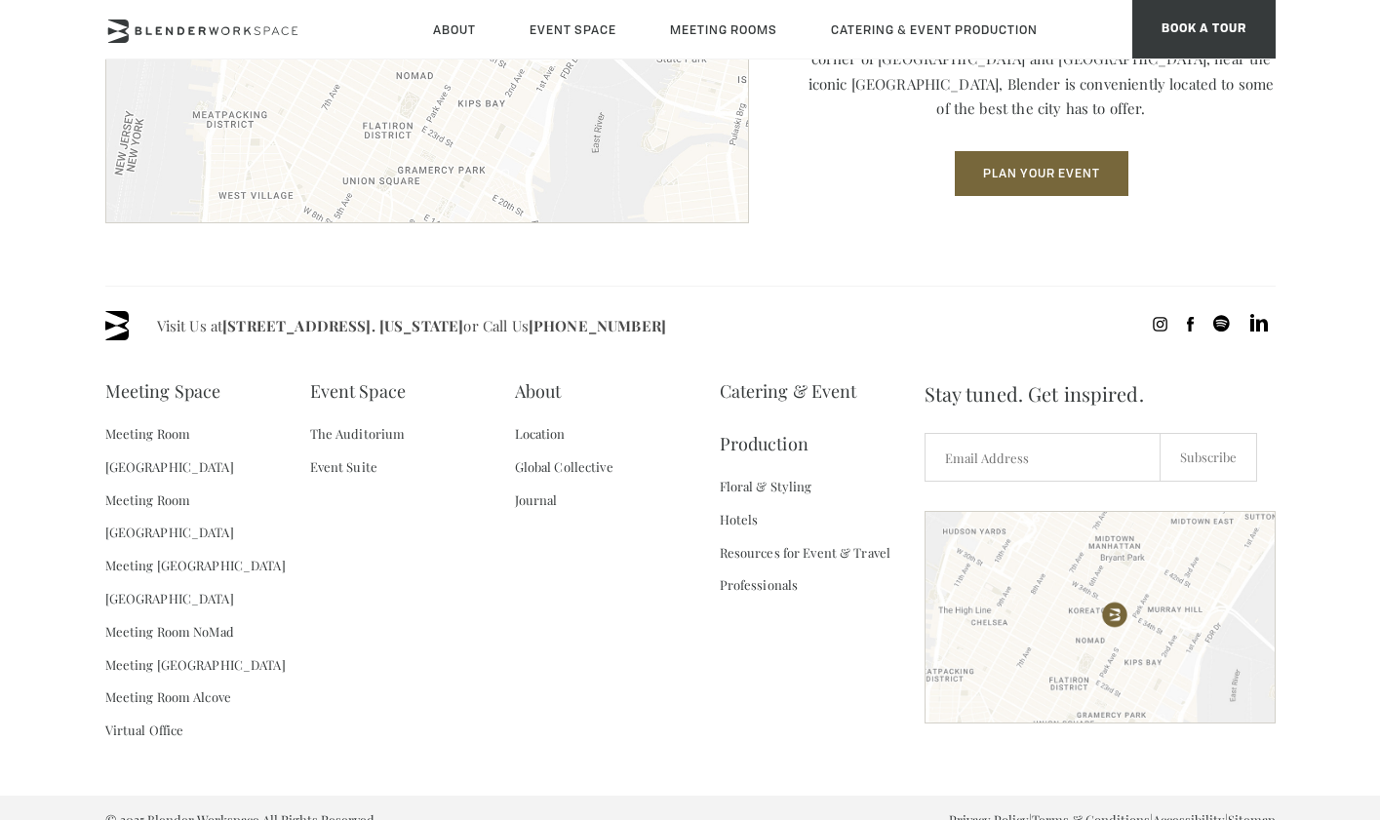
scroll to position [2803, 0]
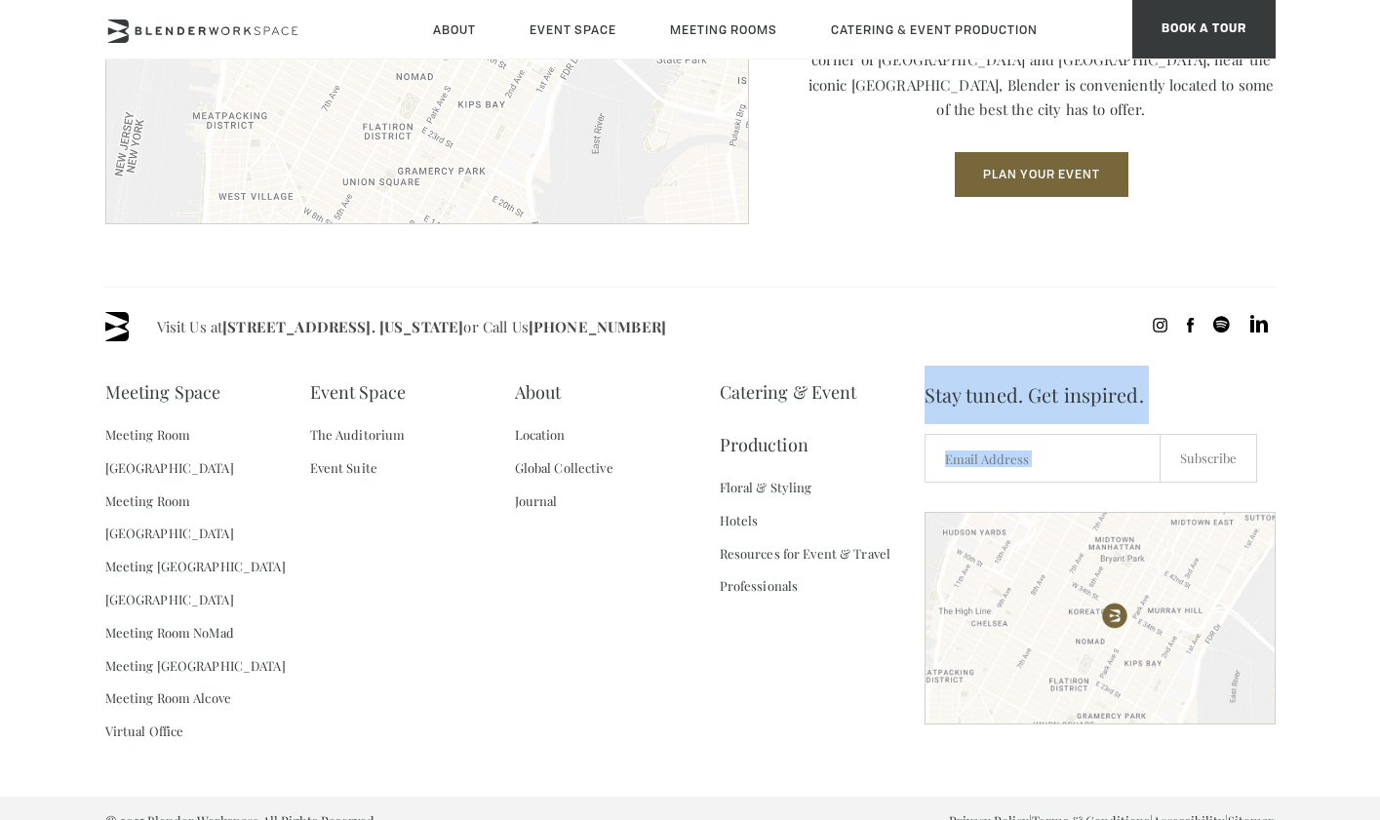
drag, startPoint x: 720, startPoint y: 710, endPoint x: 463, endPoint y: 681, distance: 258.0
click at [463, 681] on div "Visit Us at 135 Madison Ave / E 31st St - Fl 8. New York or Call Us (718) 395-4…" at bounding box center [690, 542] width 1170 height 510
click at [463, 681] on div "Meeting Space Meeting Room Madison Meeting Room Flatiron Meeting Room Fifth Ave…" at bounding box center [514, 569] width 819 height 407
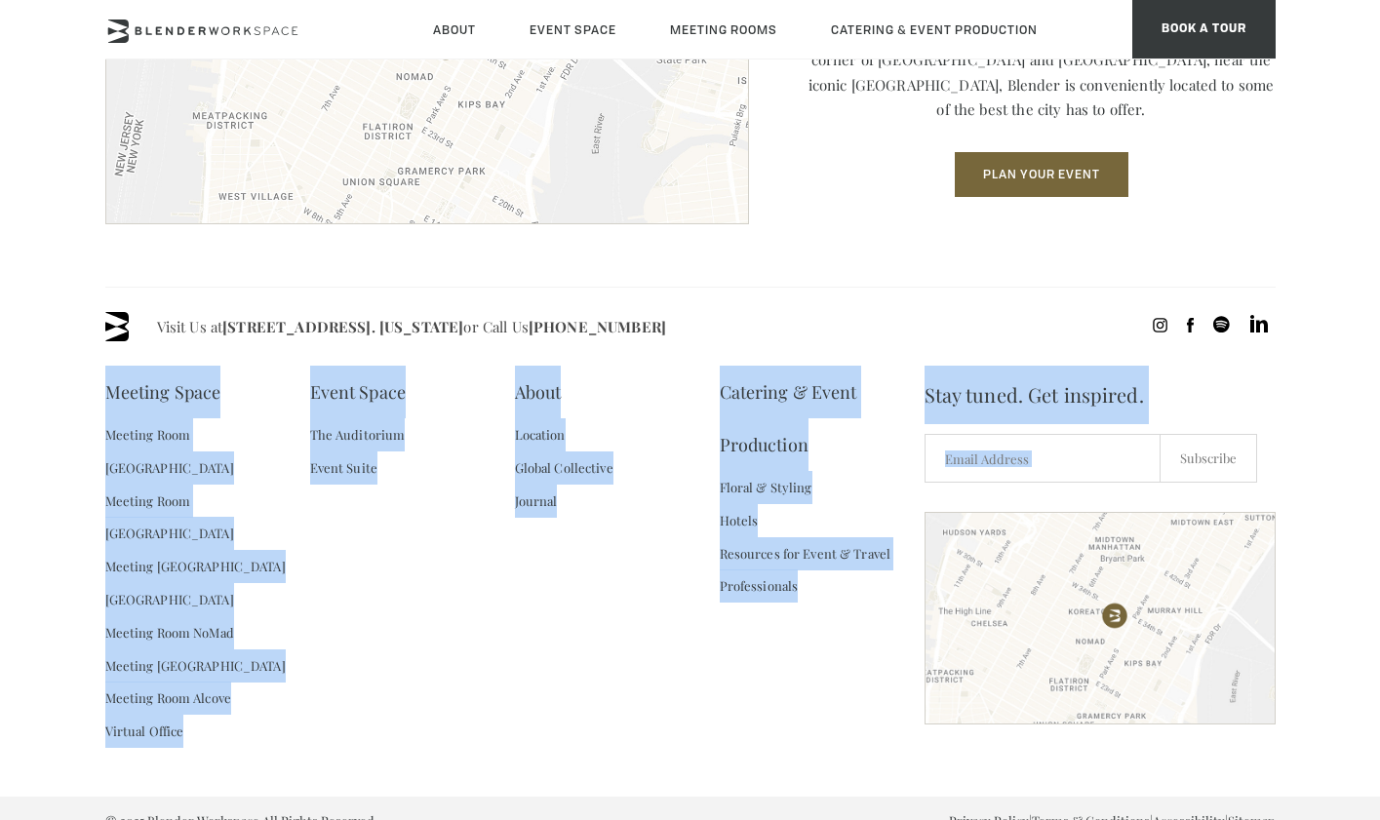
drag, startPoint x: 638, startPoint y: 576, endPoint x: 970, endPoint y: 340, distance: 407.7
click at [970, 340] on div "Visit Us at 135 Madison Ave / E 31st St - Fl 8. New York or Call Us (718) 395-4…" at bounding box center [690, 542] width 1170 height 510
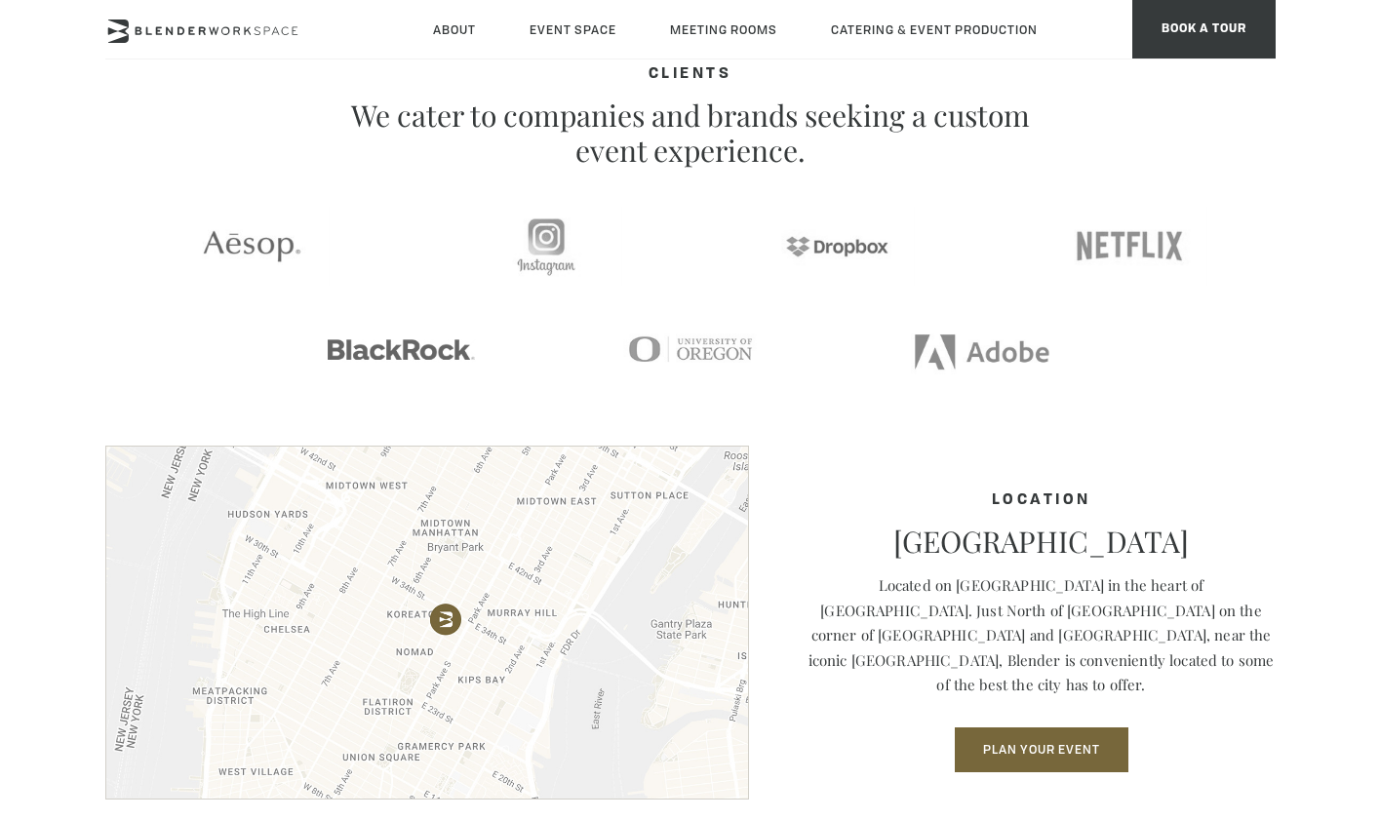
scroll to position [2224, 0]
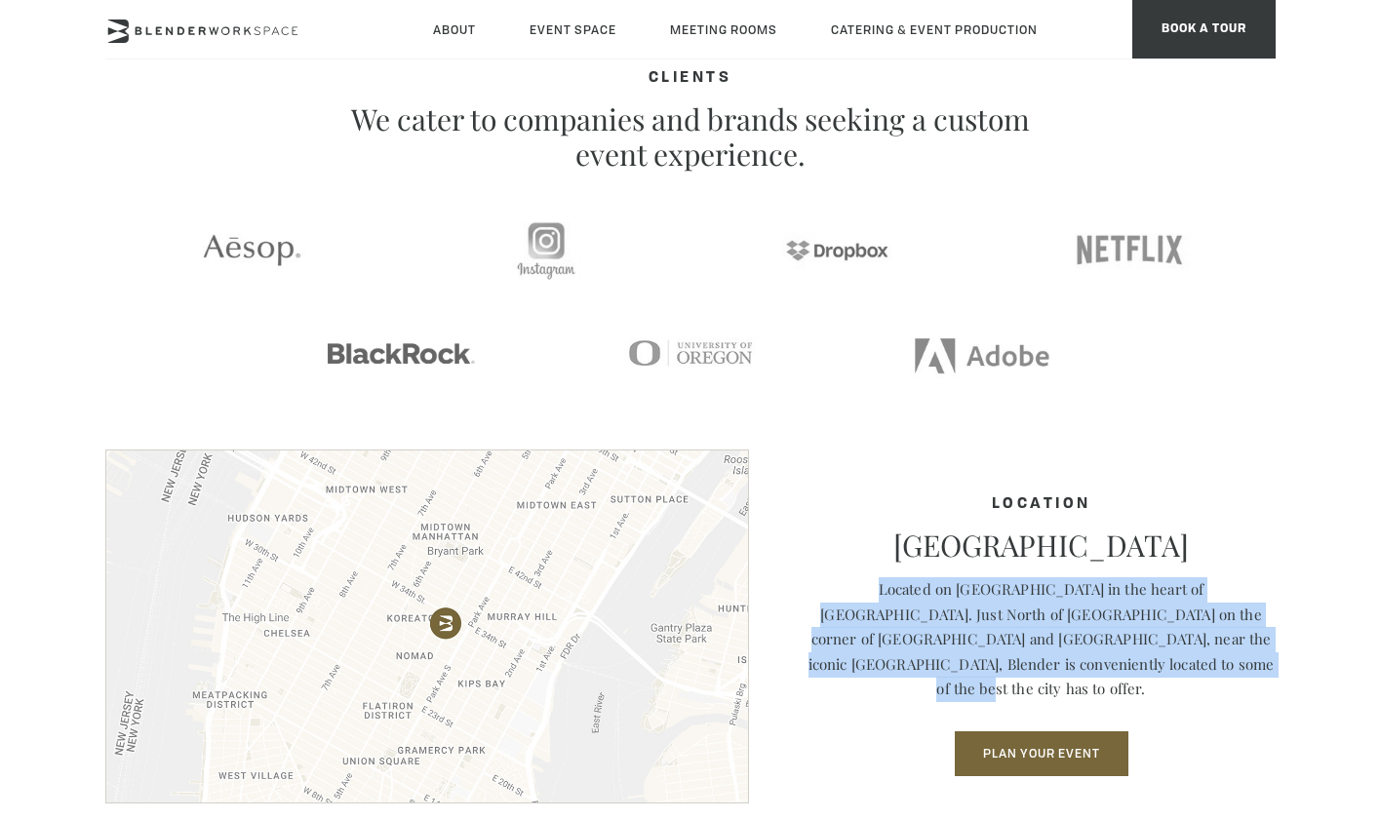
drag, startPoint x: 816, startPoint y: 601, endPoint x: 1207, endPoint y: 678, distance: 398.5
click at [1207, 678] on p "Located on Madison Avenue in the heart of NoMad. Just North of Madison Square P…" at bounding box center [1041, 639] width 468 height 125
drag, startPoint x: 1207, startPoint y: 678, endPoint x: 825, endPoint y: 603, distance: 389.3
click at [825, 603] on p "Located on Madison Avenue in the heart of NoMad. Just North of Madison Square P…" at bounding box center [1041, 639] width 468 height 125
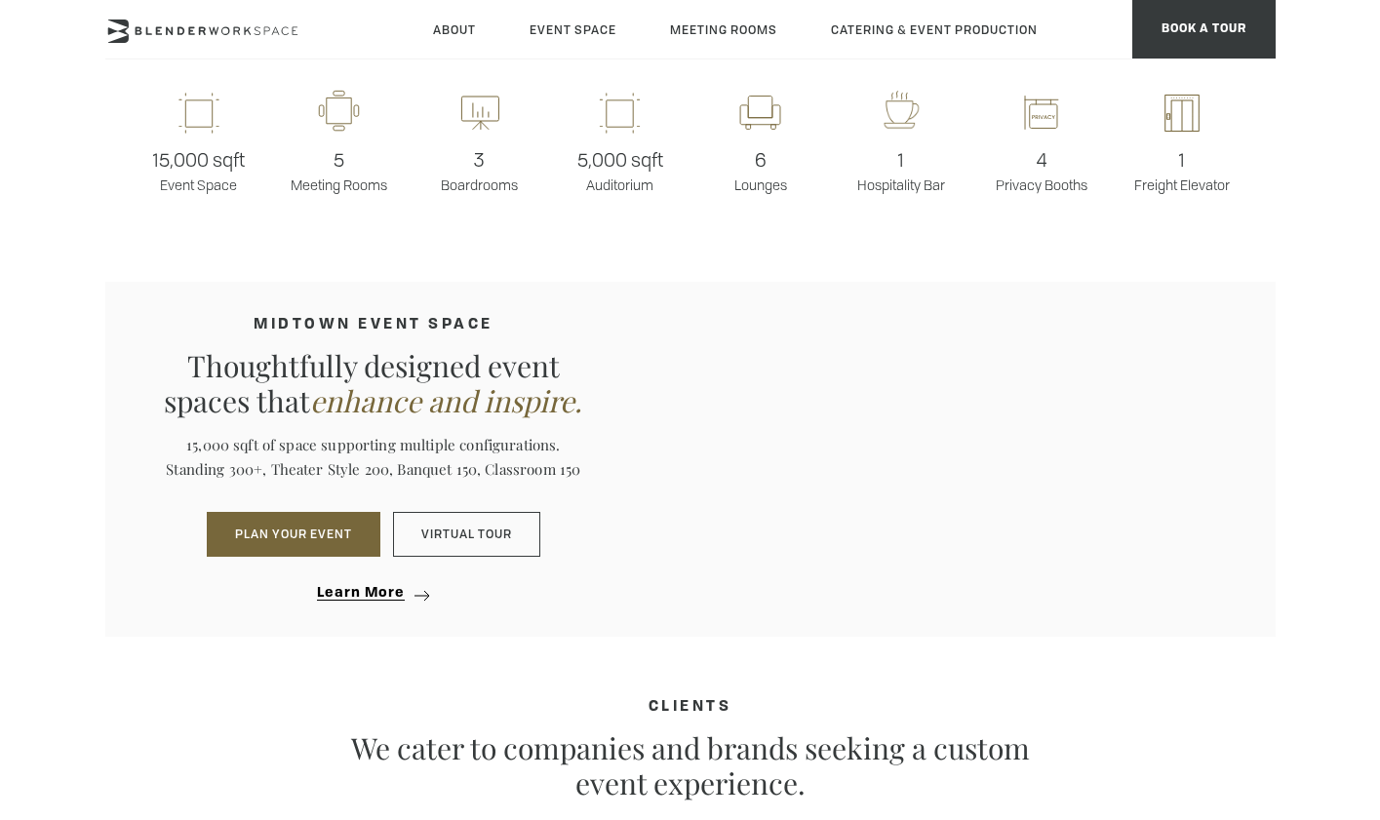
scroll to position [1597, 0]
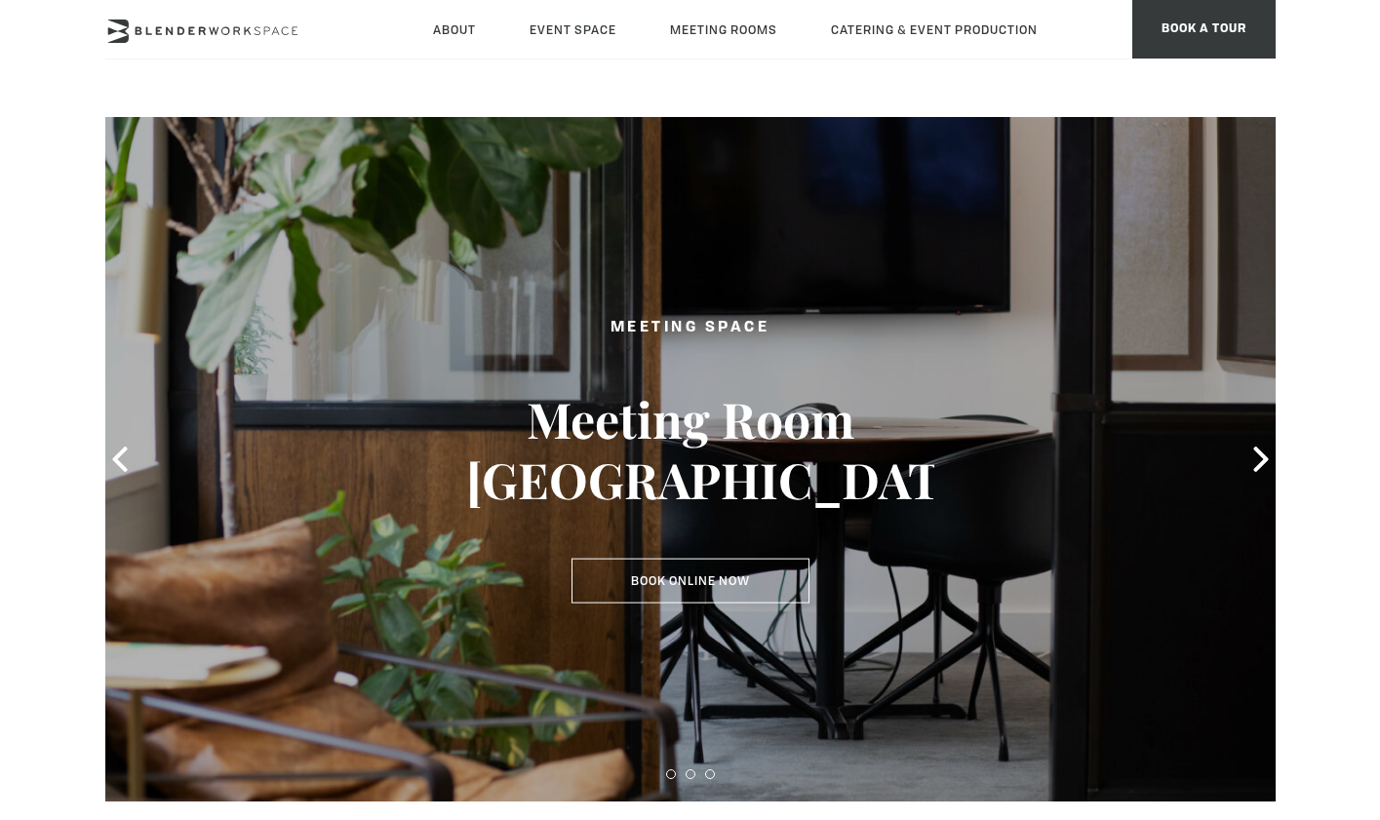
type div "[DATE]"
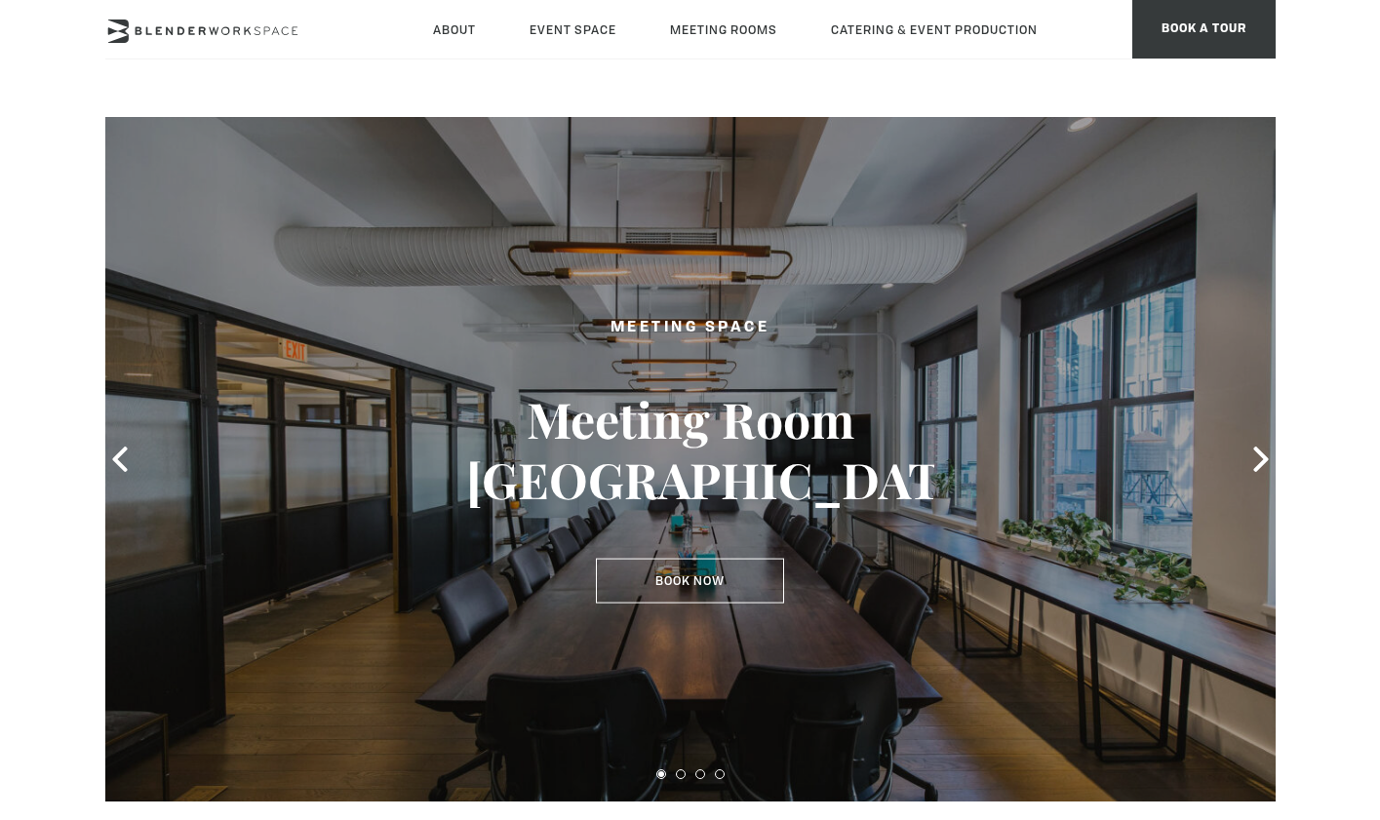
scroll to position [-1, 0]
